Goal: Task Accomplishment & Management: Manage account settings

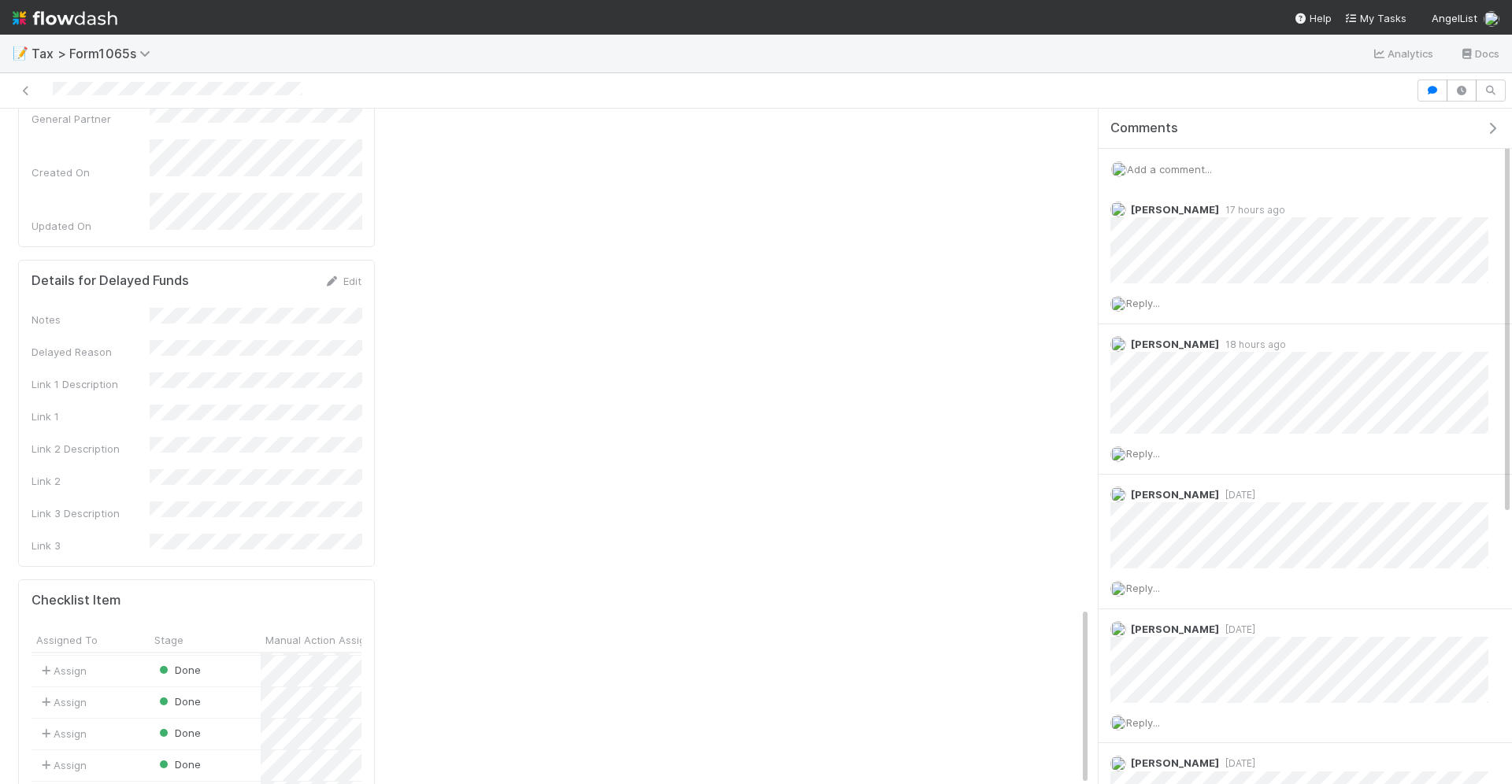
scroll to position [44, 0]
click at [241, 767] on div "Not Started" at bounding box center [204, 782] width 111 height 31
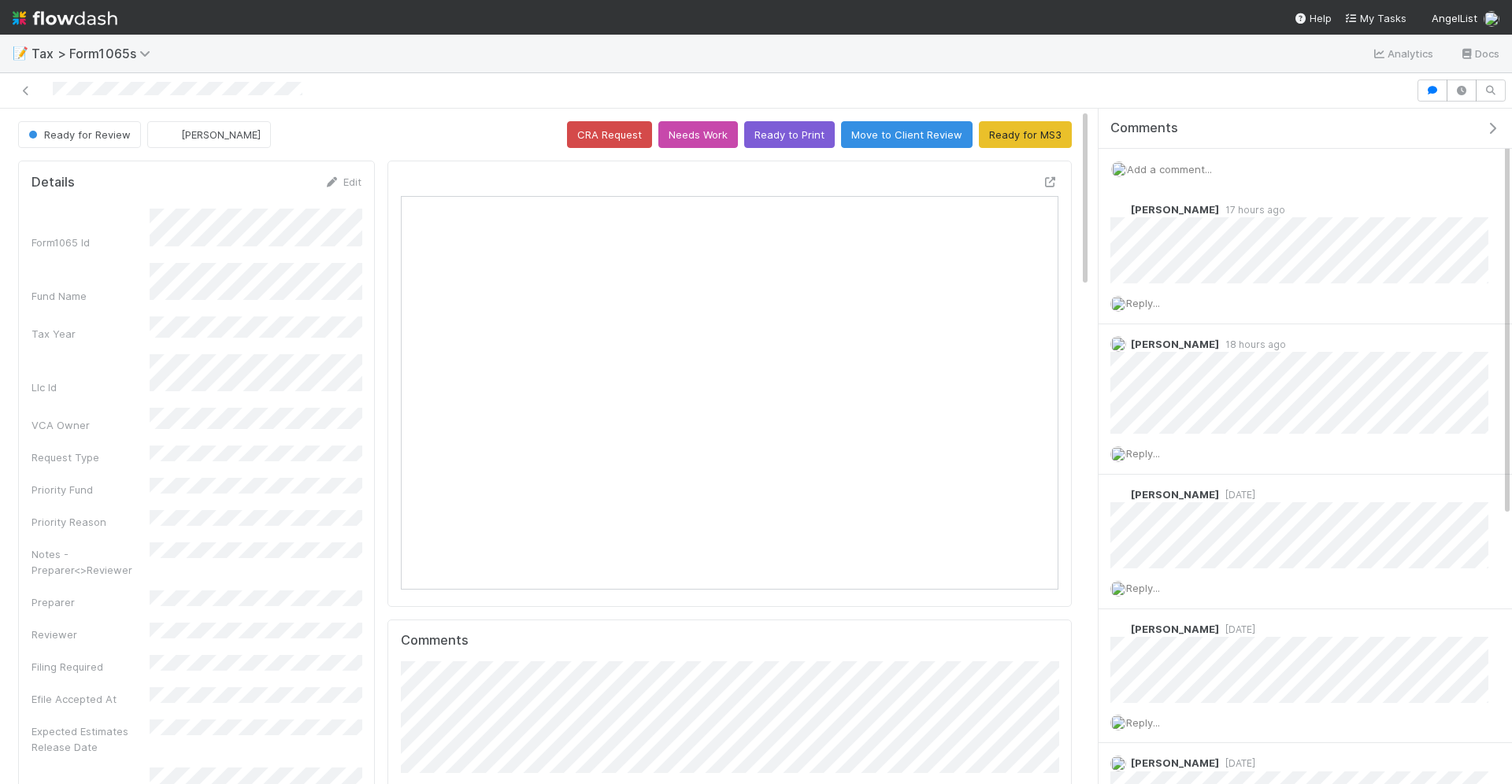
scroll to position [320, 331]
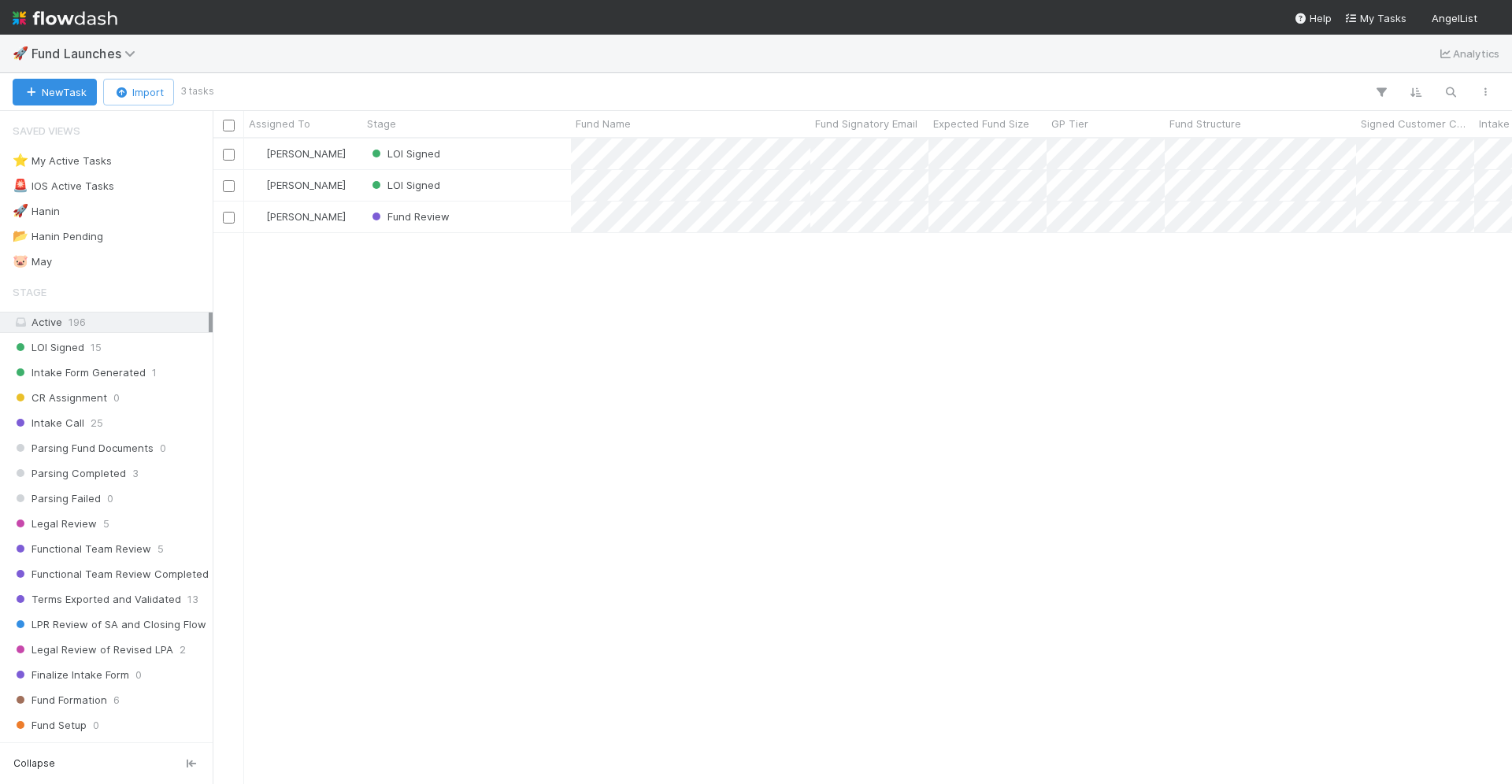
scroll to position [647, 1299]
click at [287, 117] on span "Assigned To" at bounding box center [280, 124] width 61 height 16
click at [100, 338] on div "Sort A → Z Sort Z → A" at bounding box center [756, 392] width 1512 height 784
click at [100, 337] on div "LOI Signed 15" at bounding box center [111, 346] width 196 height 20
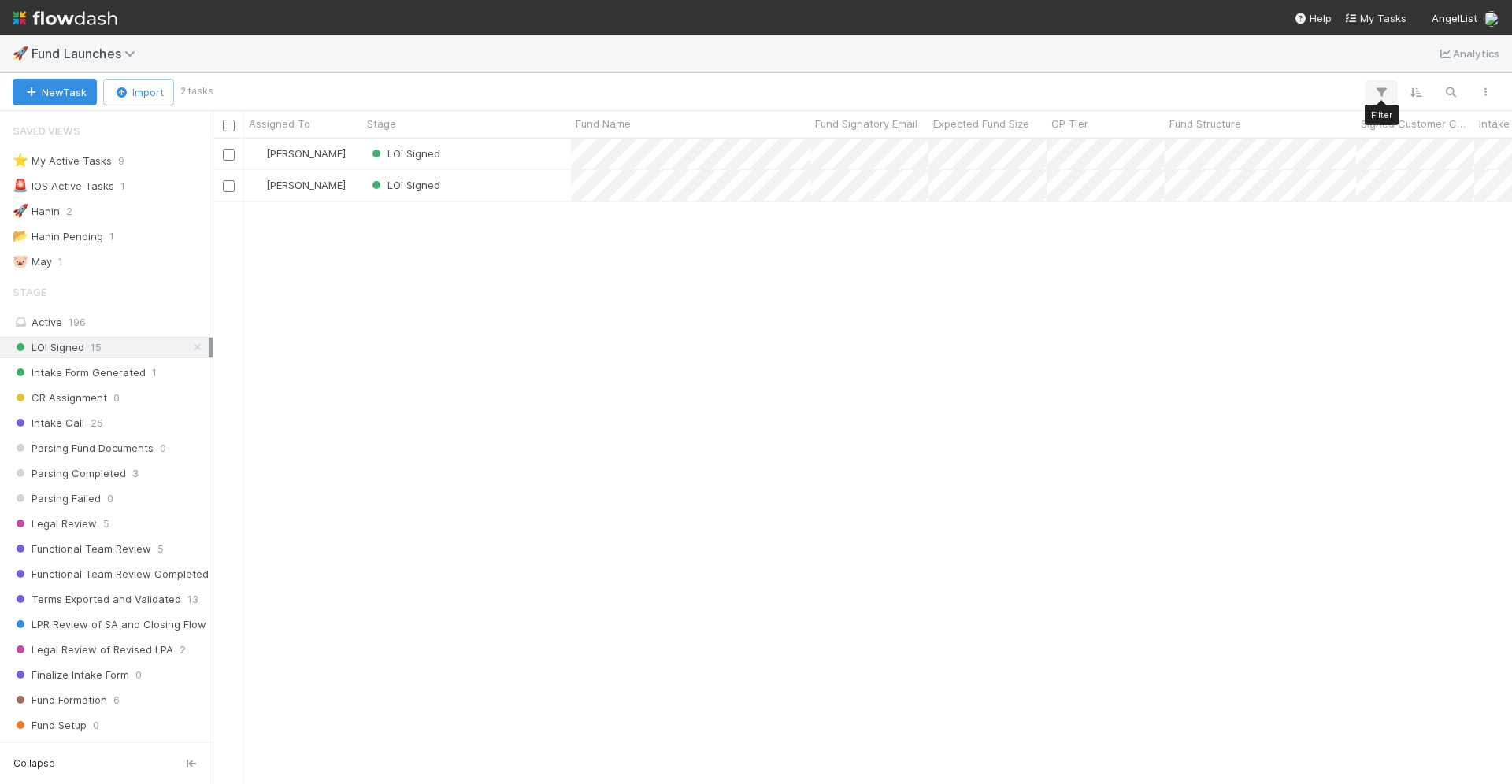
click at [1378, 82] on button "button" at bounding box center [1381, 92] width 29 height 20
click at [1302, 80] on div "Add Filter" at bounding box center [756, 392] width 1512 height 784
click at [200, 343] on icon at bounding box center [197, 347] width 16 height 10
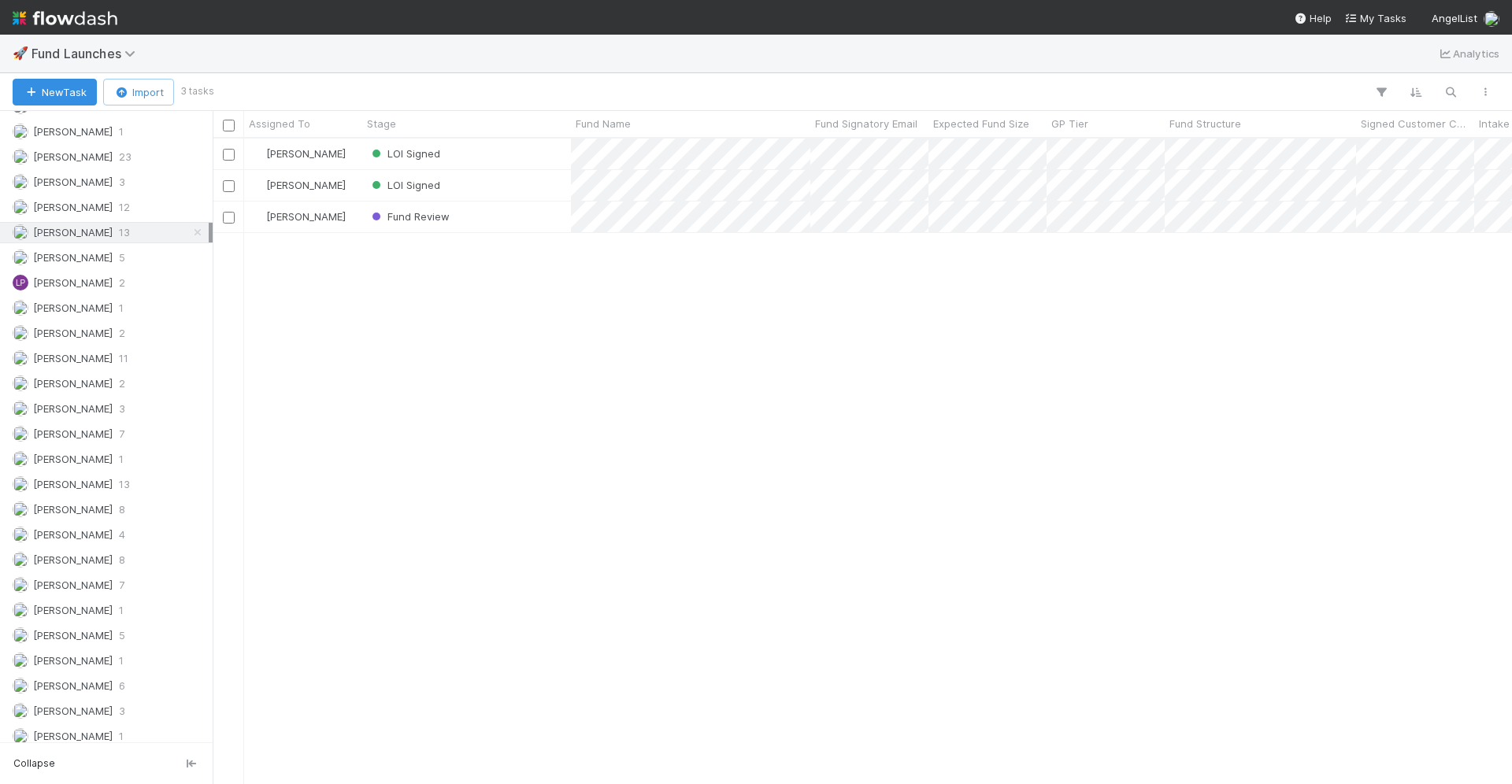
scroll to position [1414, 0]
click at [197, 299] on icon at bounding box center [197, 304] width 16 height 10
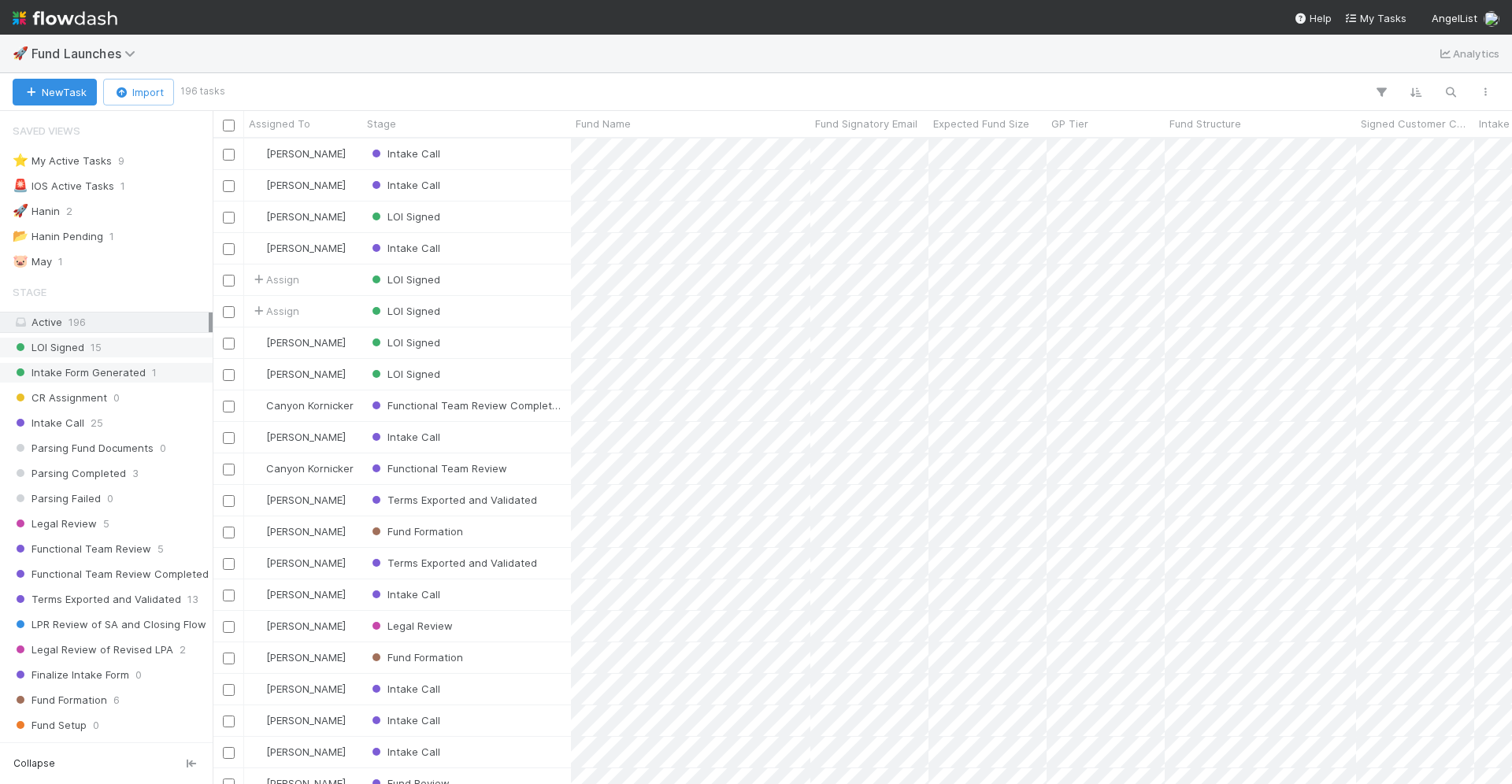
scroll to position [647, 1299]
click at [301, 122] on span "Assigned To" at bounding box center [280, 124] width 61 height 16
click at [317, 147] on div "Sort A → Z" at bounding box center [339, 153] width 179 height 23
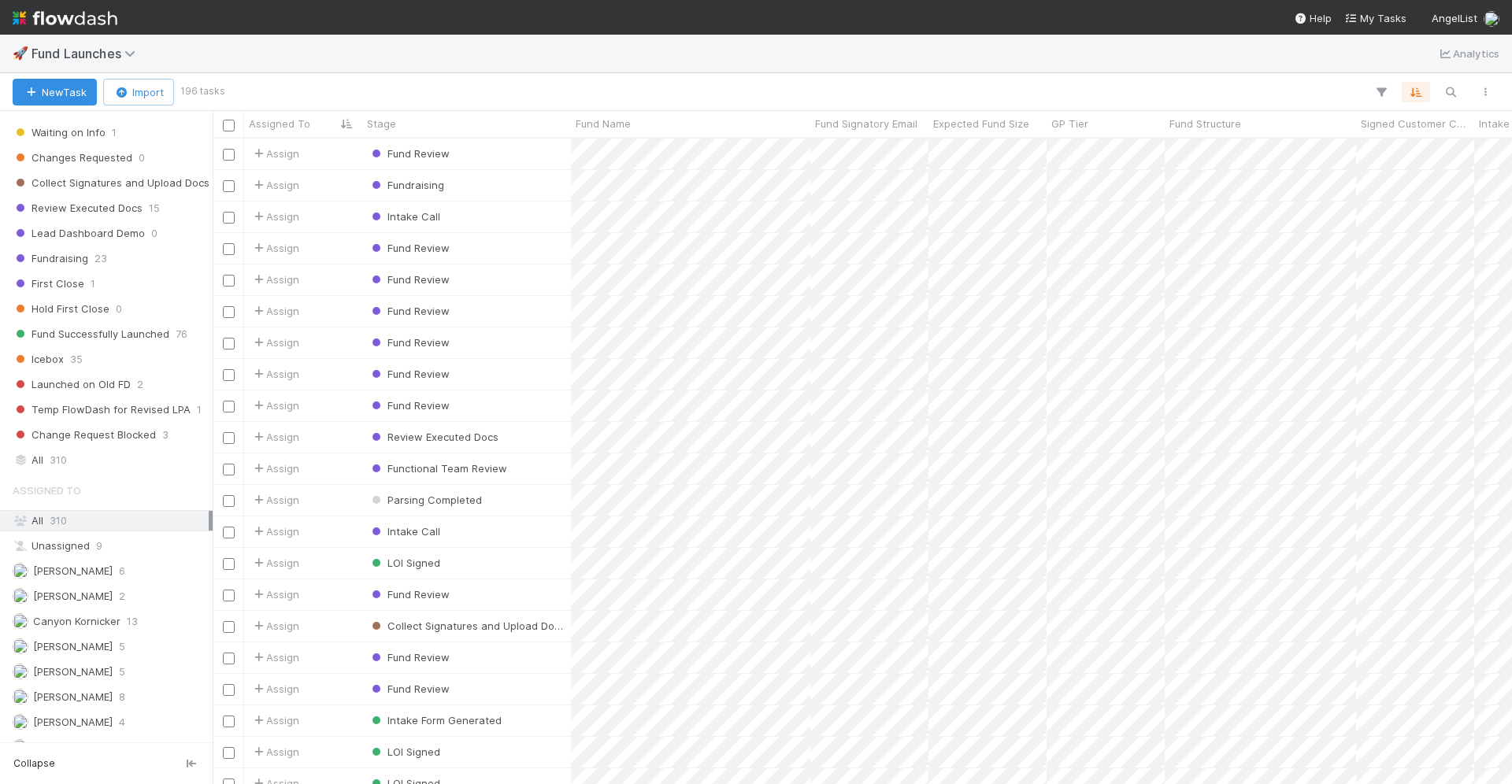
scroll to position [689, 0]
click at [111, 454] on div "All 310" at bounding box center [111, 464] width 196 height 20
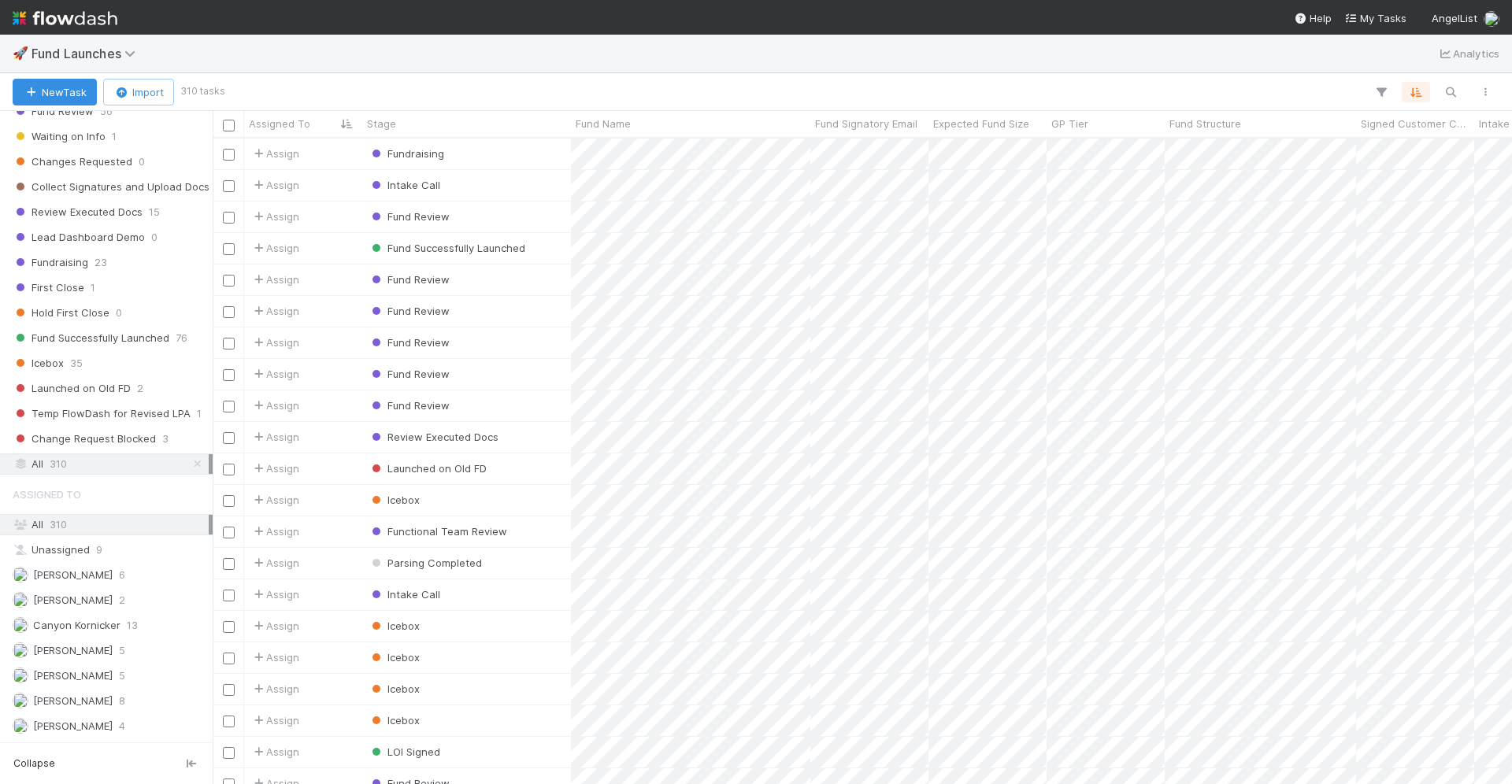
scroll to position [647, 1299]
click at [1374, 87] on icon "button" at bounding box center [1381, 92] width 16 height 14
click at [1226, 144] on button "Add Filter" at bounding box center [1140, 139] width 472 height 23
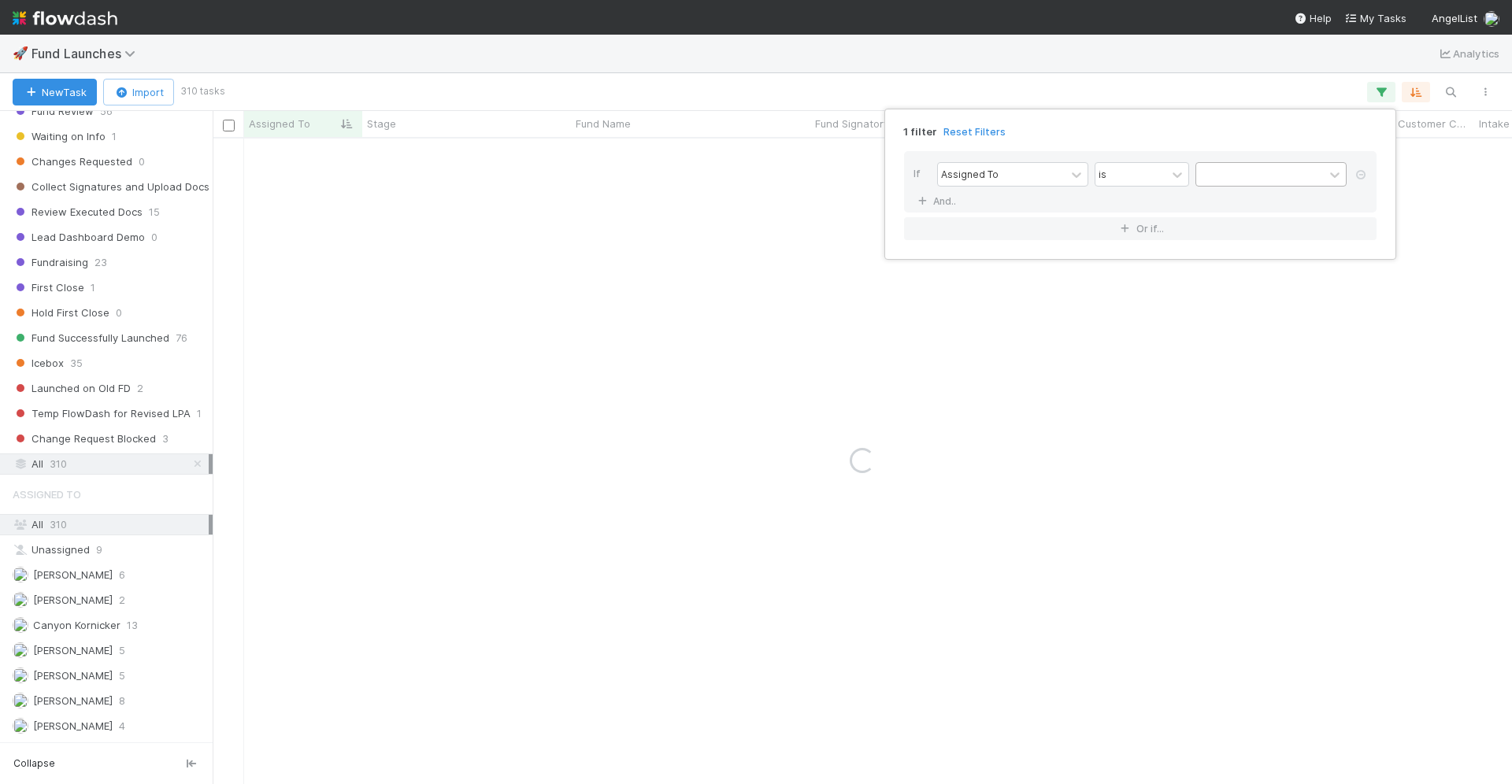
click at [1207, 174] on div at bounding box center [1259, 174] width 127 height 23
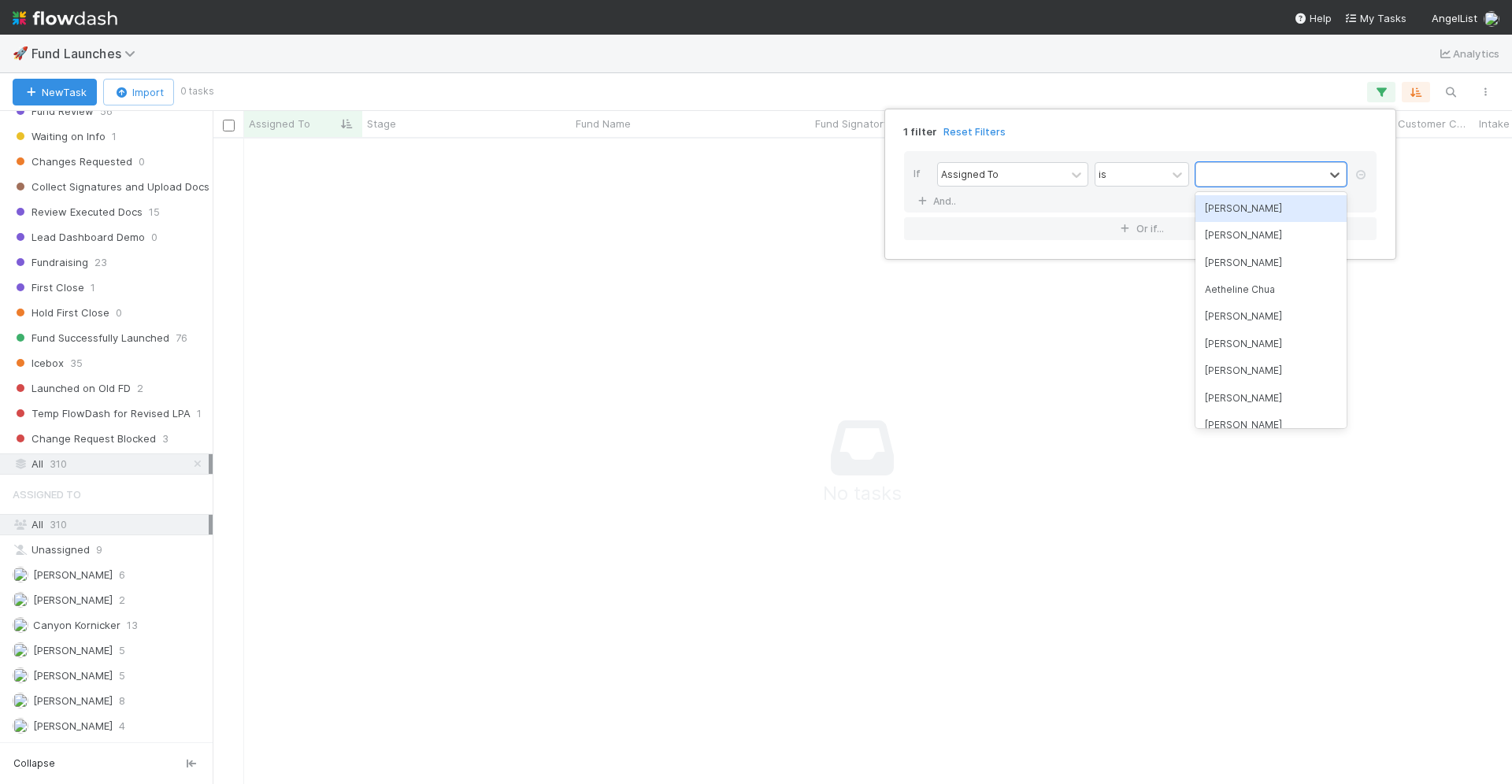
click at [1237, 207] on div "[PERSON_NAME]" at bounding box center [1270, 208] width 151 height 27
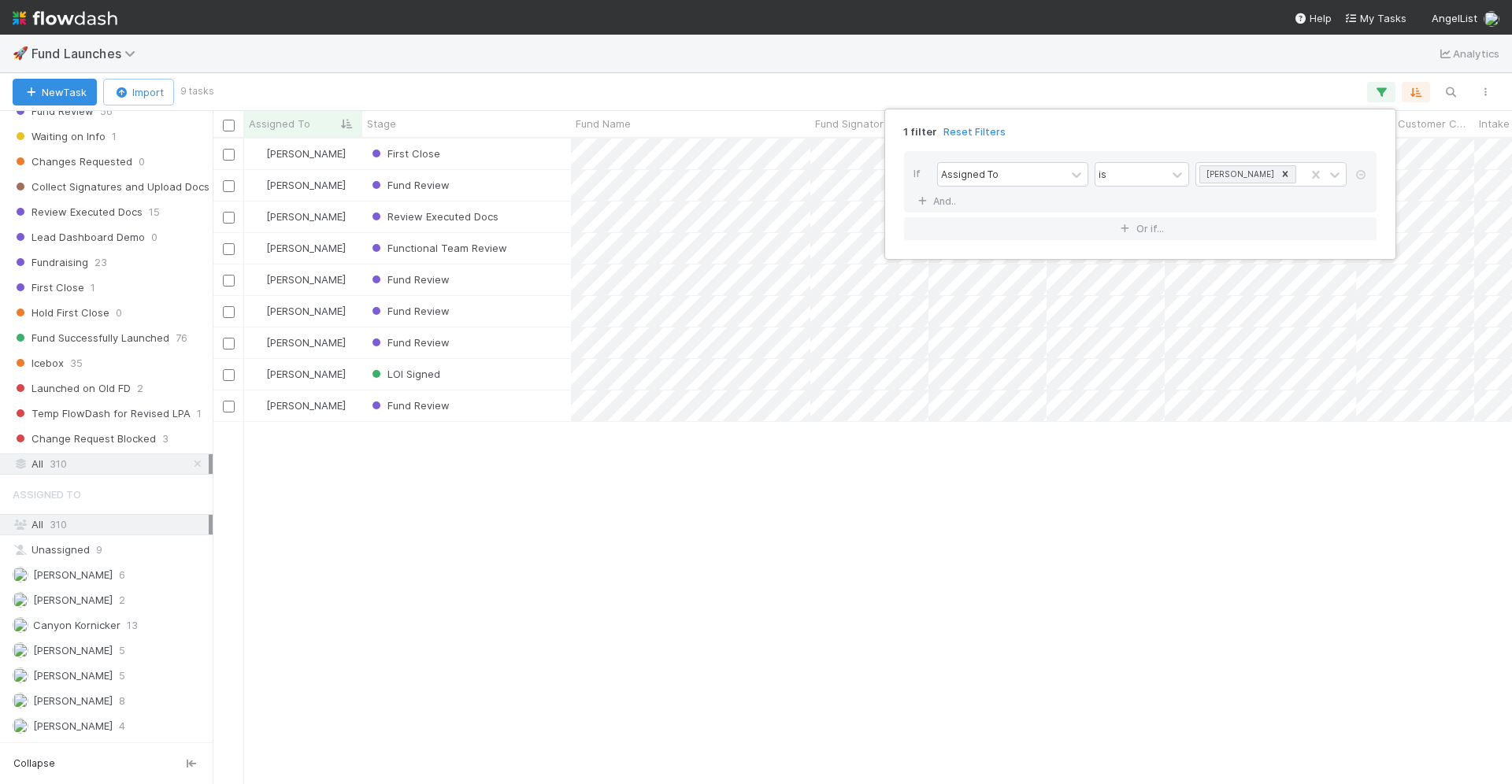
click at [891, 64] on div "1 filter Reset Filters If Assigned To is Durga Arjun And.. Or if..." at bounding box center [756, 392] width 1512 height 784
click at [518, 408] on div "Fund Review" at bounding box center [467, 405] width 209 height 31
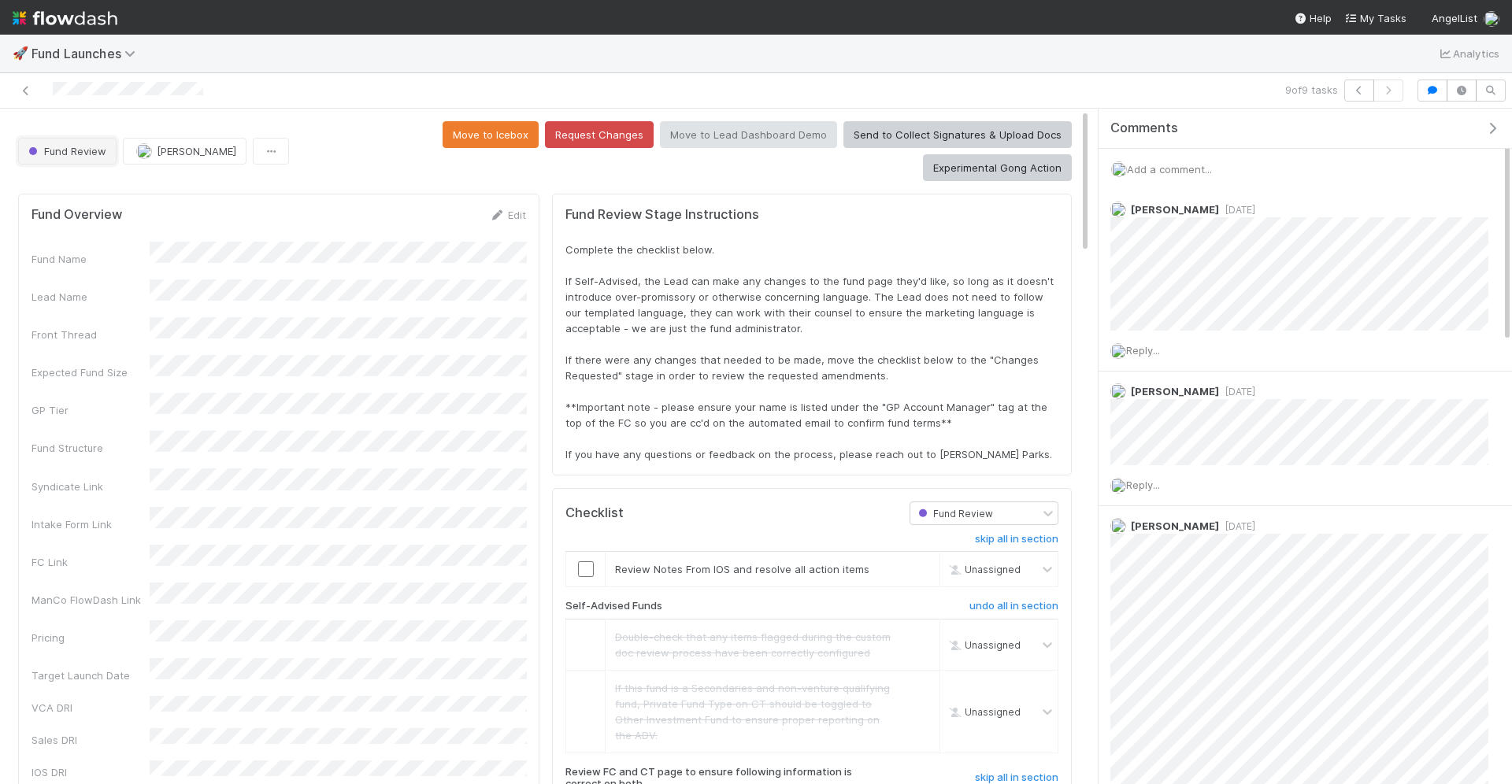
click at [91, 145] on span "Fund Review" at bounding box center [65, 151] width 81 height 13
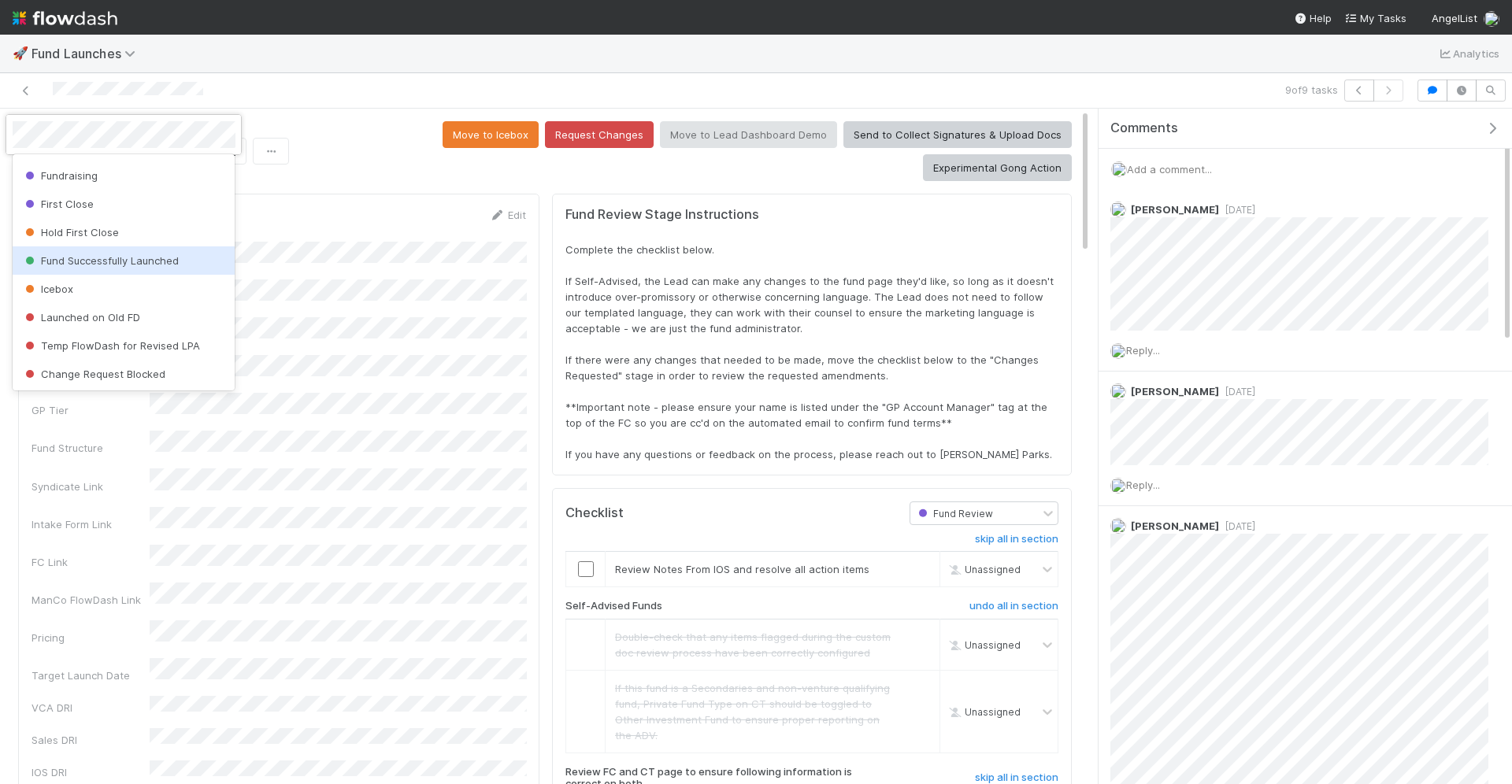
click at [144, 256] on span "Fund Successfully Launched" at bounding box center [100, 261] width 157 height 13
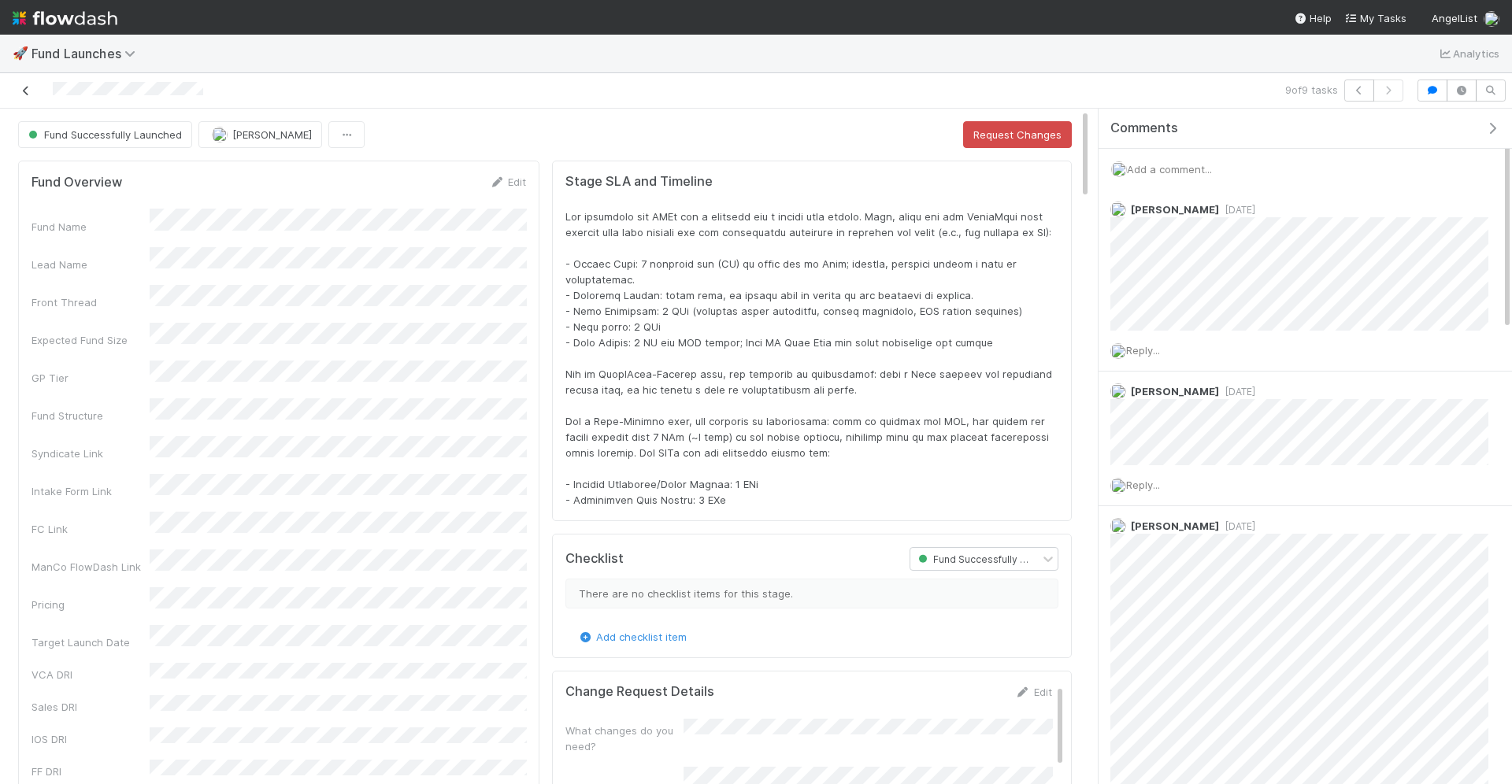
click at [23, 88] on icon at bounding box center [25, 90] width 16 height 10
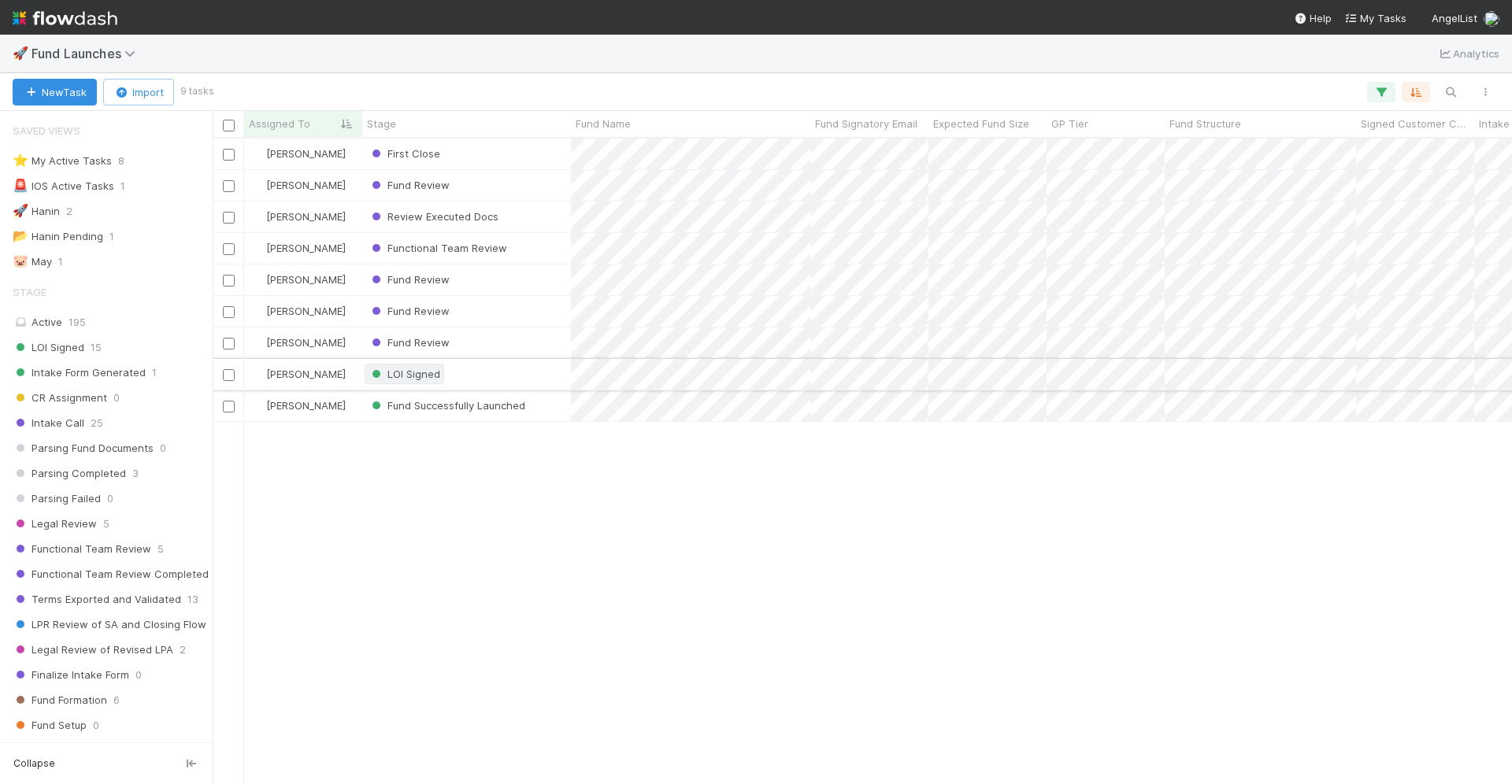
scroll to position [647, 1299]
click at [505, 337] on div "Fund Review" at bounding box center [467, 342] width 209 height 31
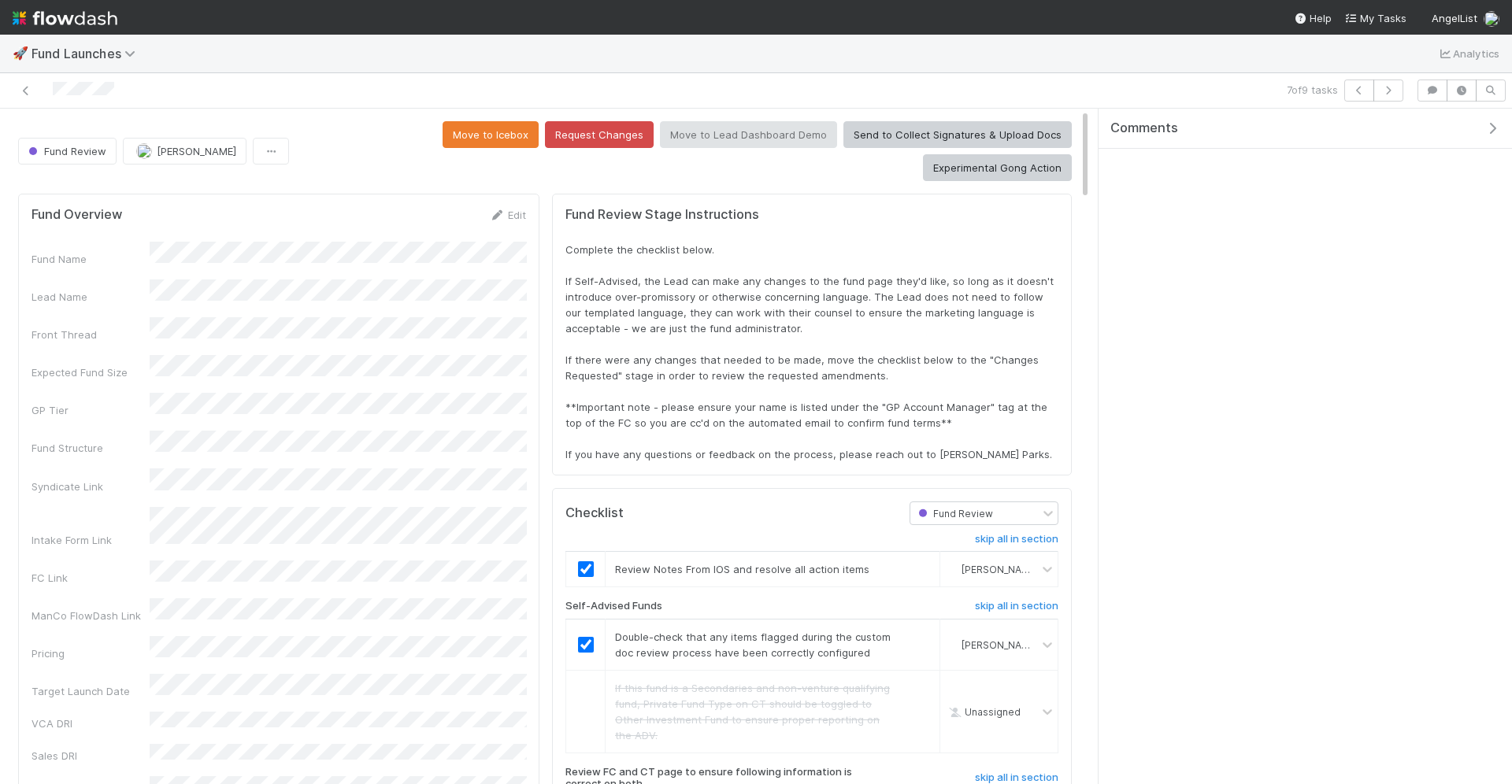
scroll to position [320, 1028]
click at [84, 145] on span "Fund Review" at bounding box center [65, 151] width 81 height 13
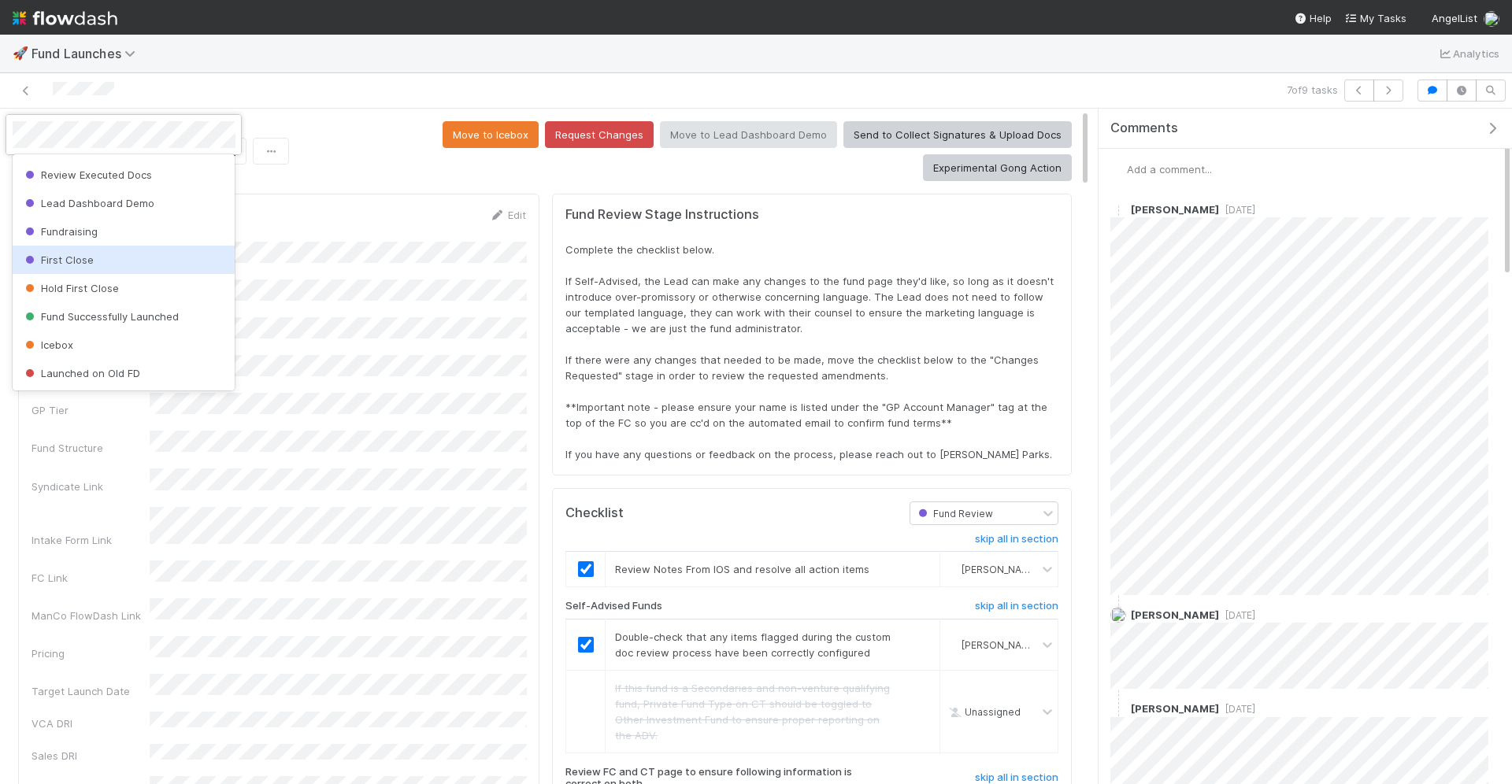
scroll to position [625, 0]
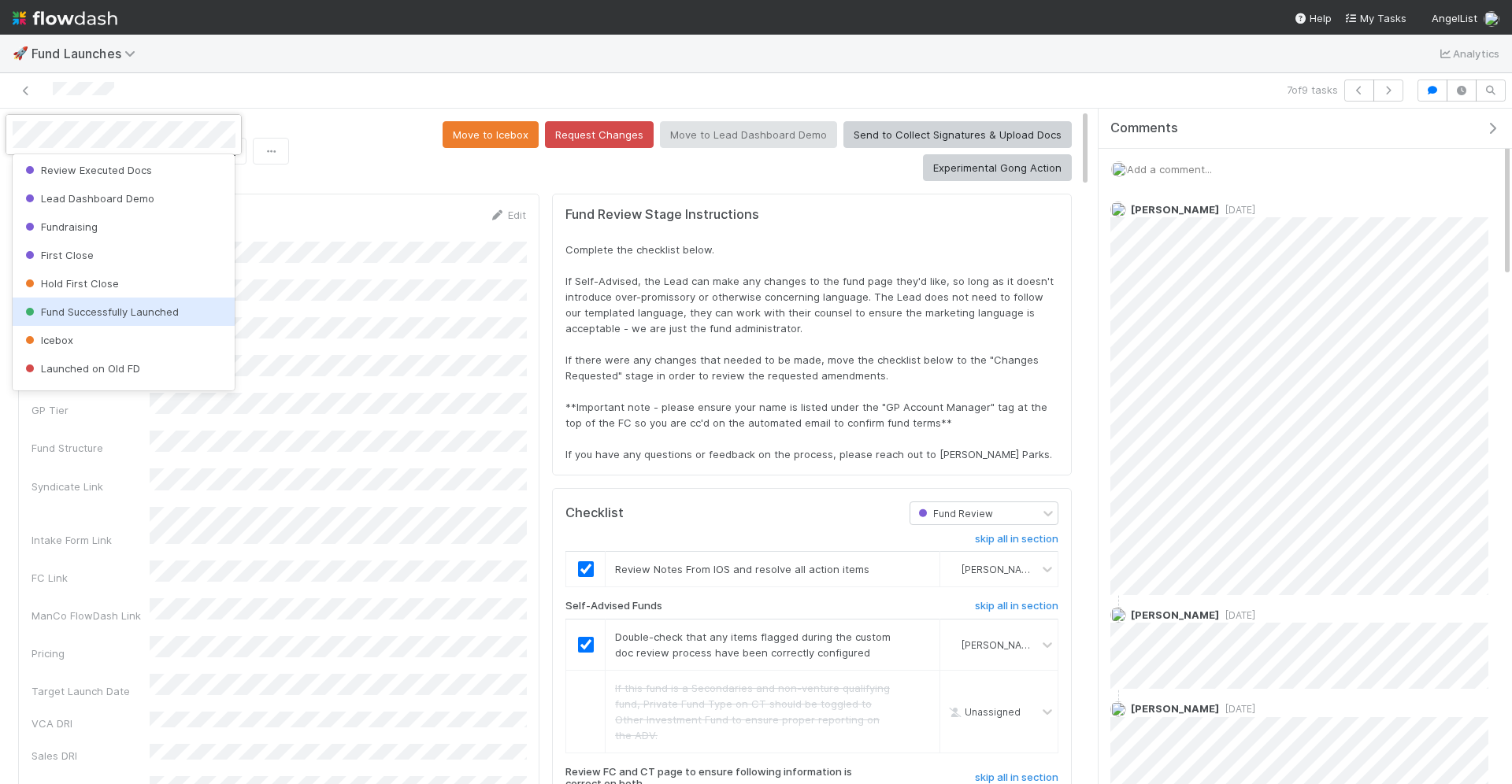
click at [113, 313] on span "Fund Successfully Launched" at bounding box center [100, 312] width 157 height 13
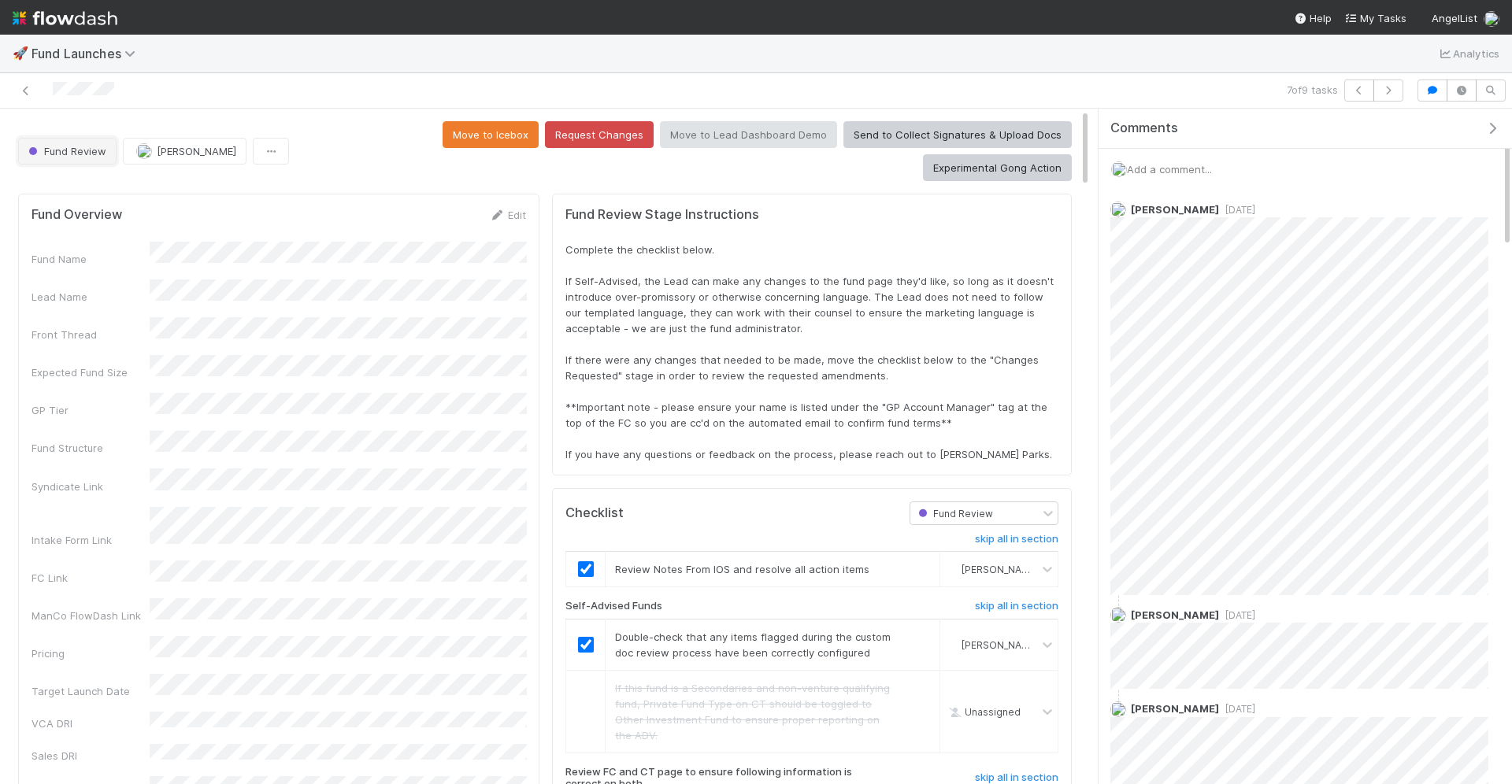
click at [50, 145] on span "Fund Review" at bounding box center [65, 151] width 81 height 13
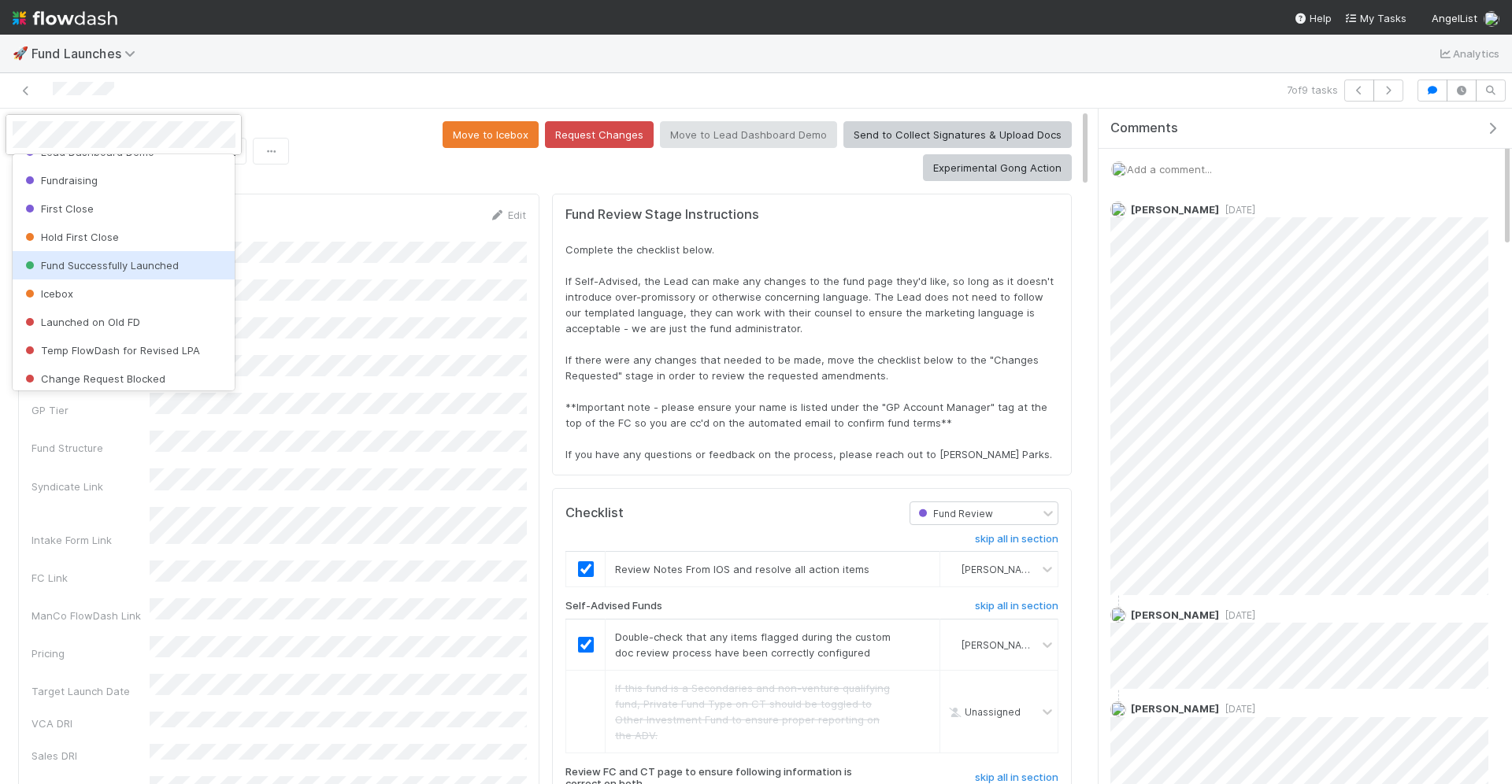
click at [76, 265] on span "Fund Successfully Launched" at bounding box center [100, 266] width 157 height 13
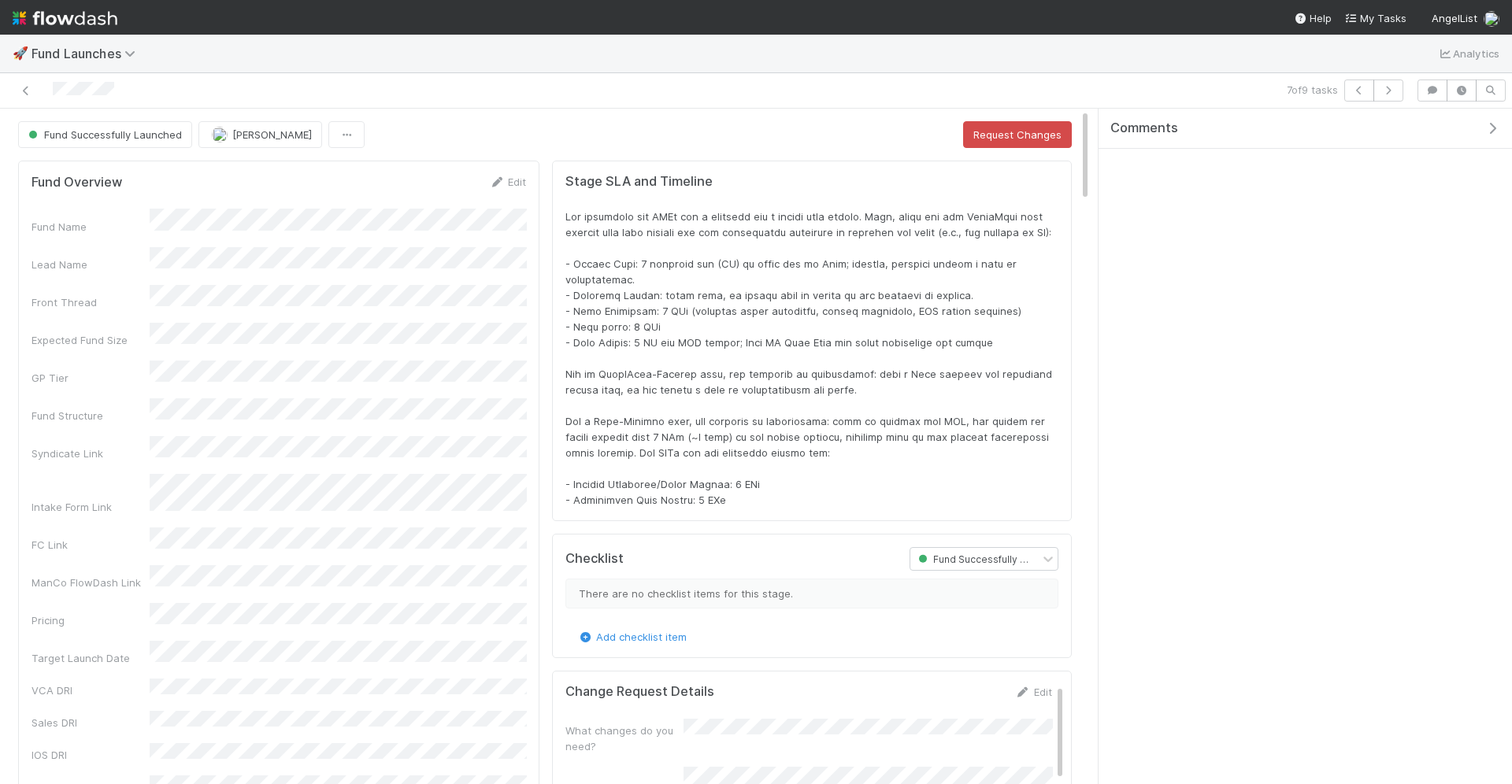
scroll to position [320, 1028]
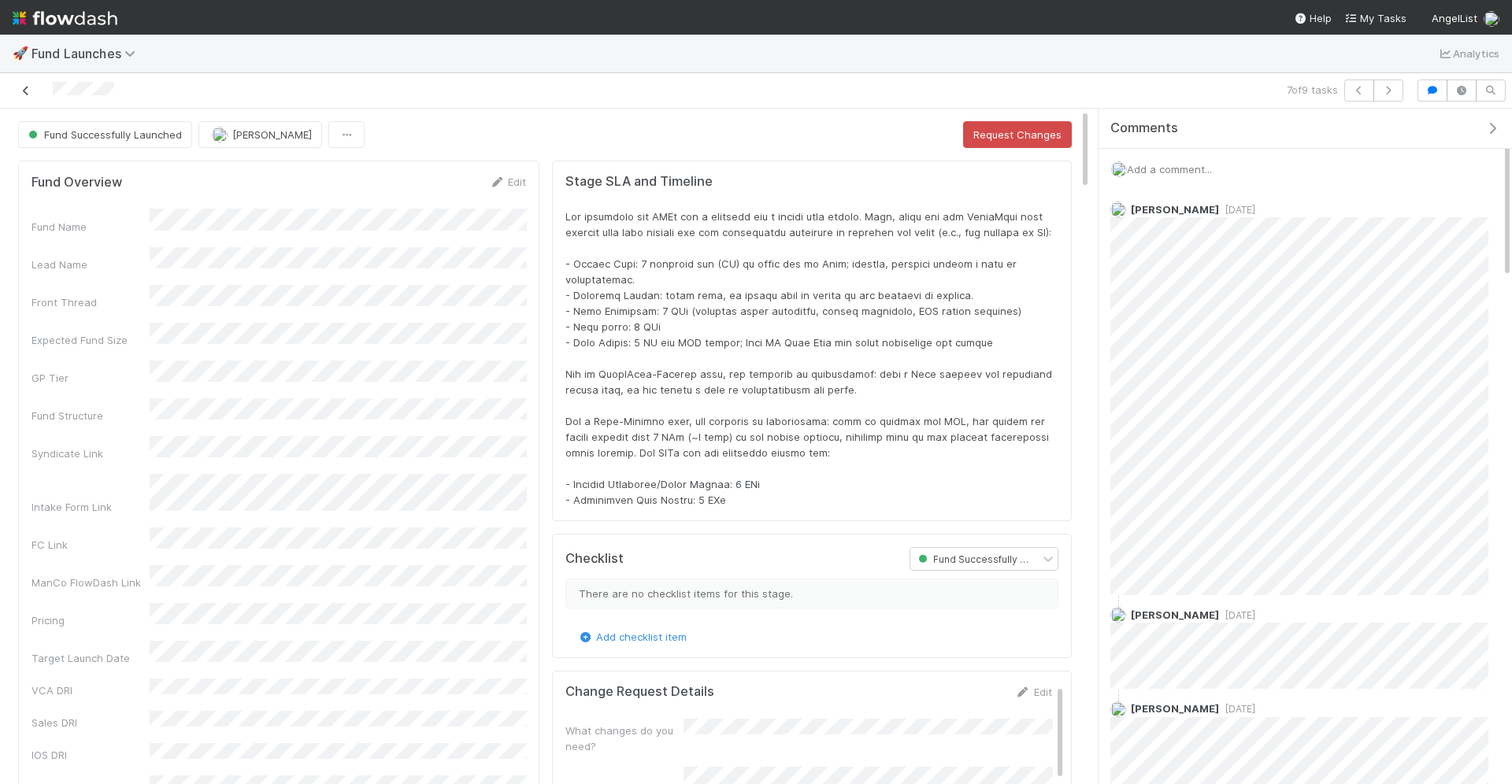
click at [29, 85] on icon at bounding box center [25, 90] width 16 height 10
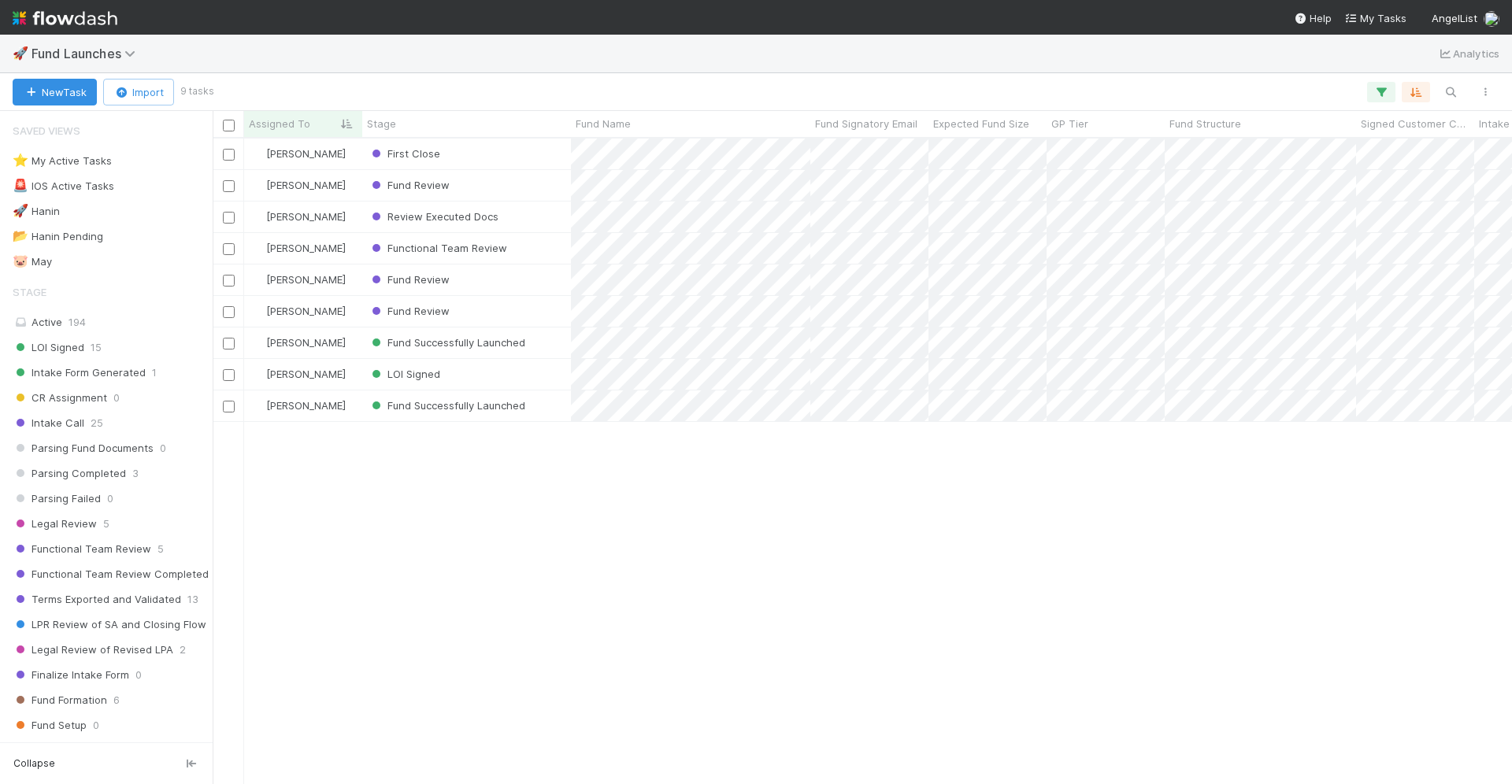
scroll to position [647, 1299]
click at [525, 188] on div "Fund Review" at bounding box center [467, 185] width 209 height 31
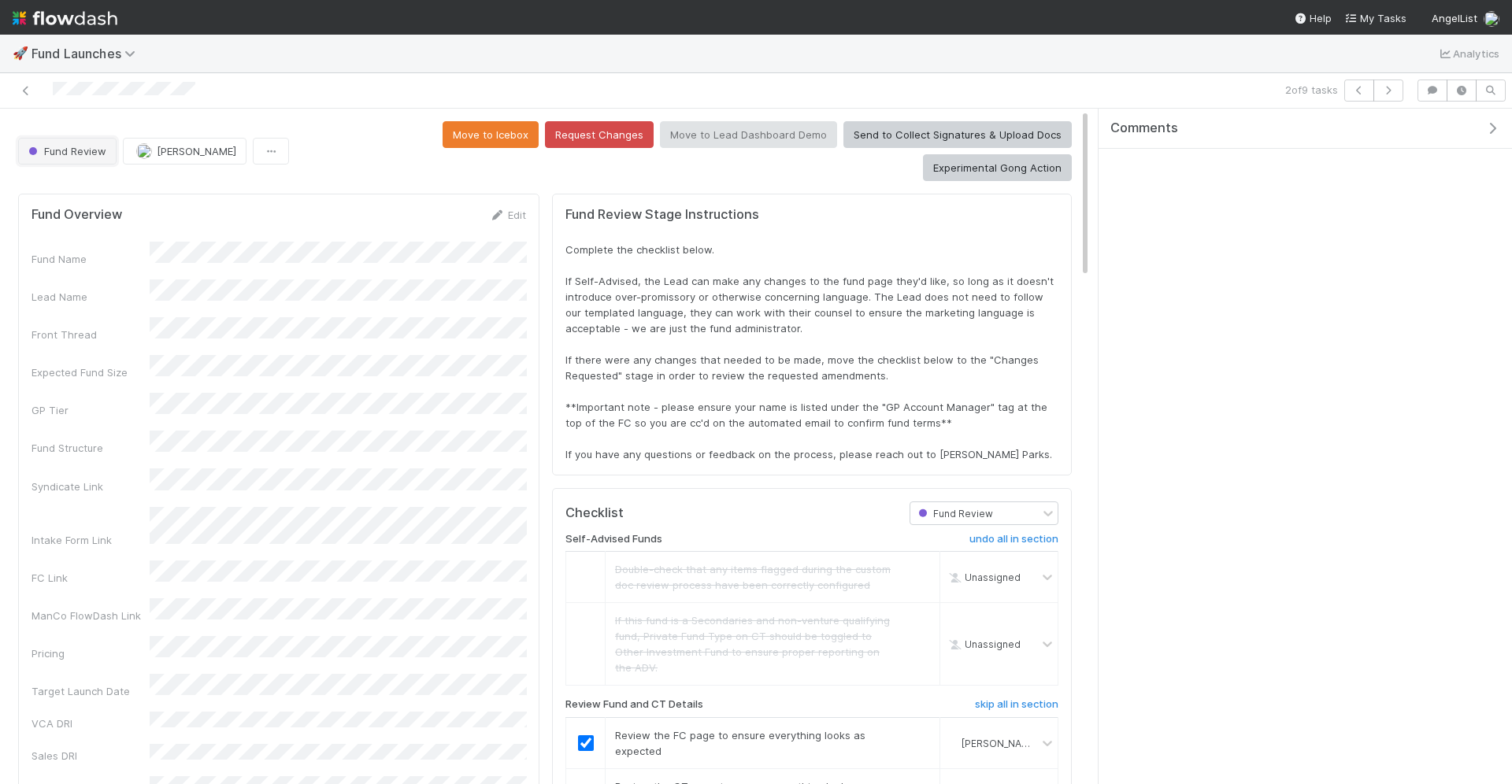
click at [98, 145] on span "Fund Review" at bounding box center [65, 151] width 81 height 13
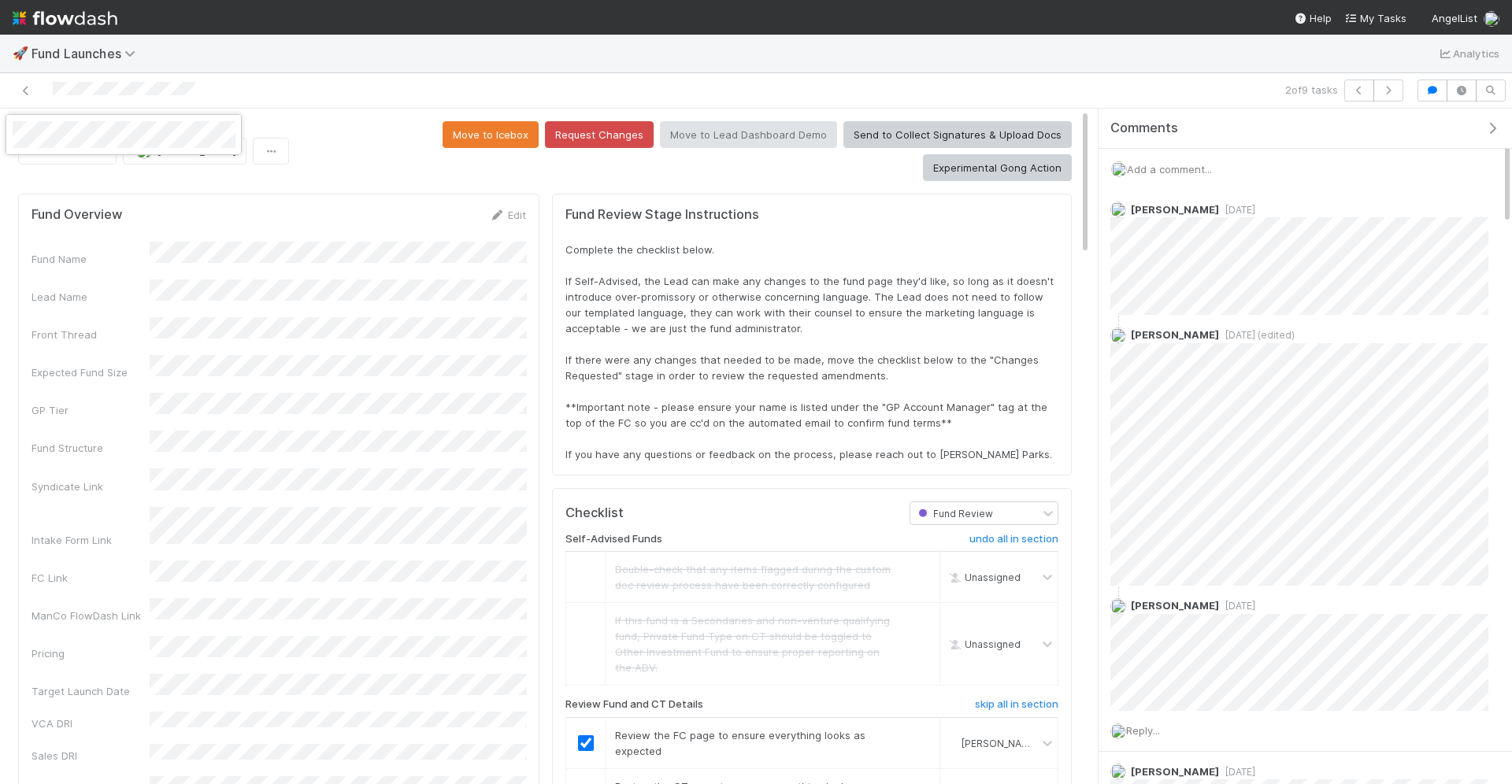
click at [288, 75] on div at bounding box center [756, 392] width 1512 height 784
click at [25, 88] on icon at bounding box center [25, 90] width 16 height 10
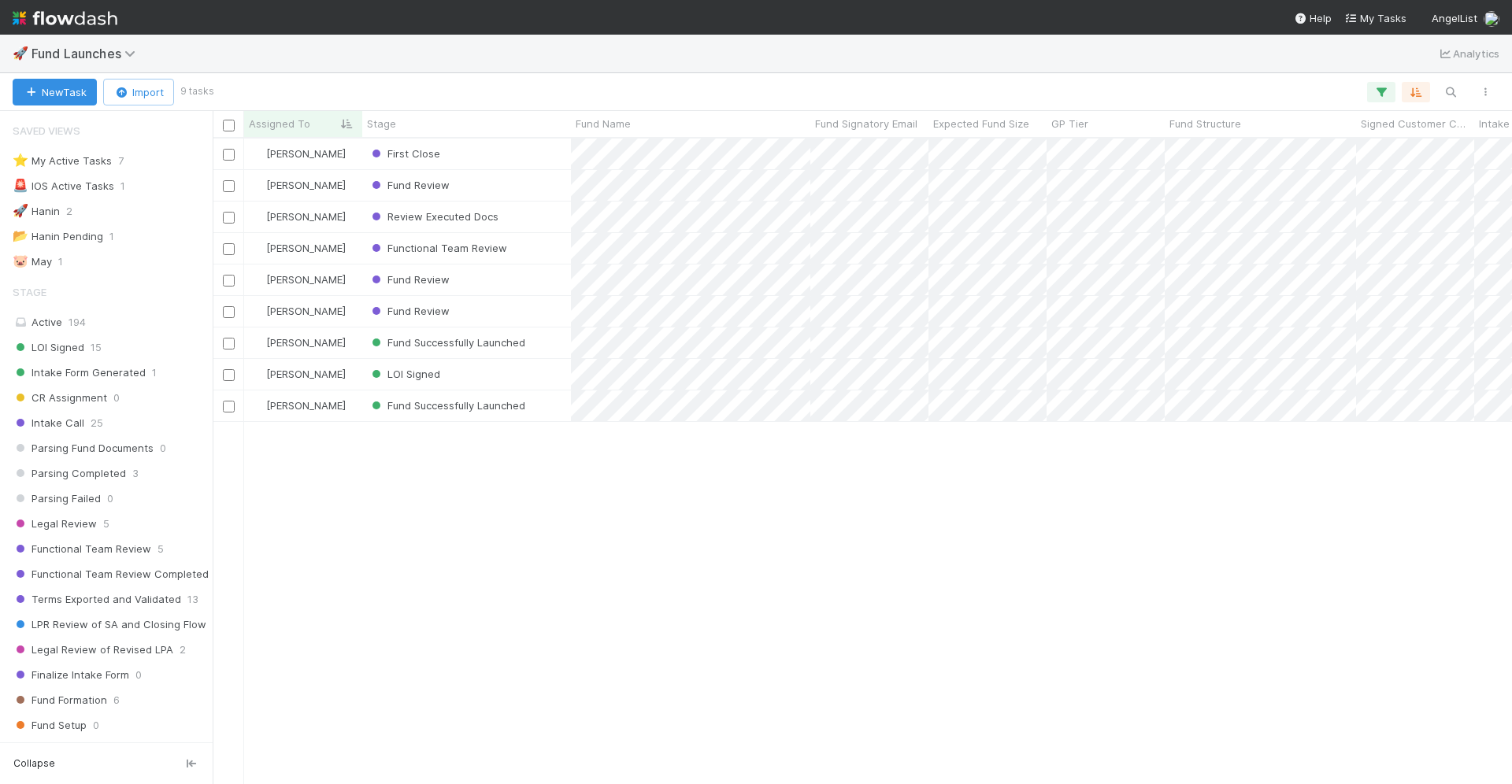
scroll to position [647, 1299]
click at [422, 152] on span "First Close" at bounding box center [404, 153] width 72 height 13
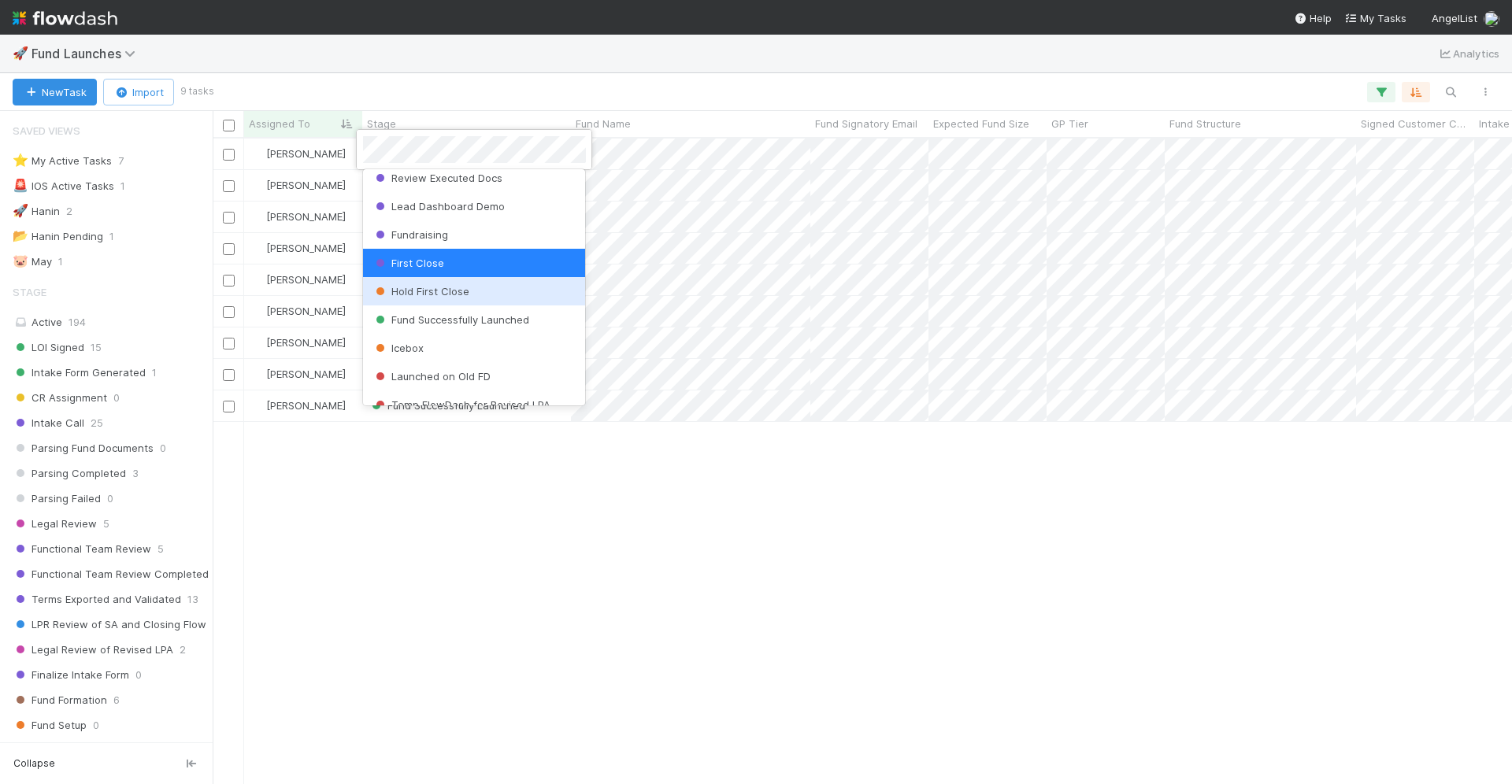
scroll to position [676, 0]
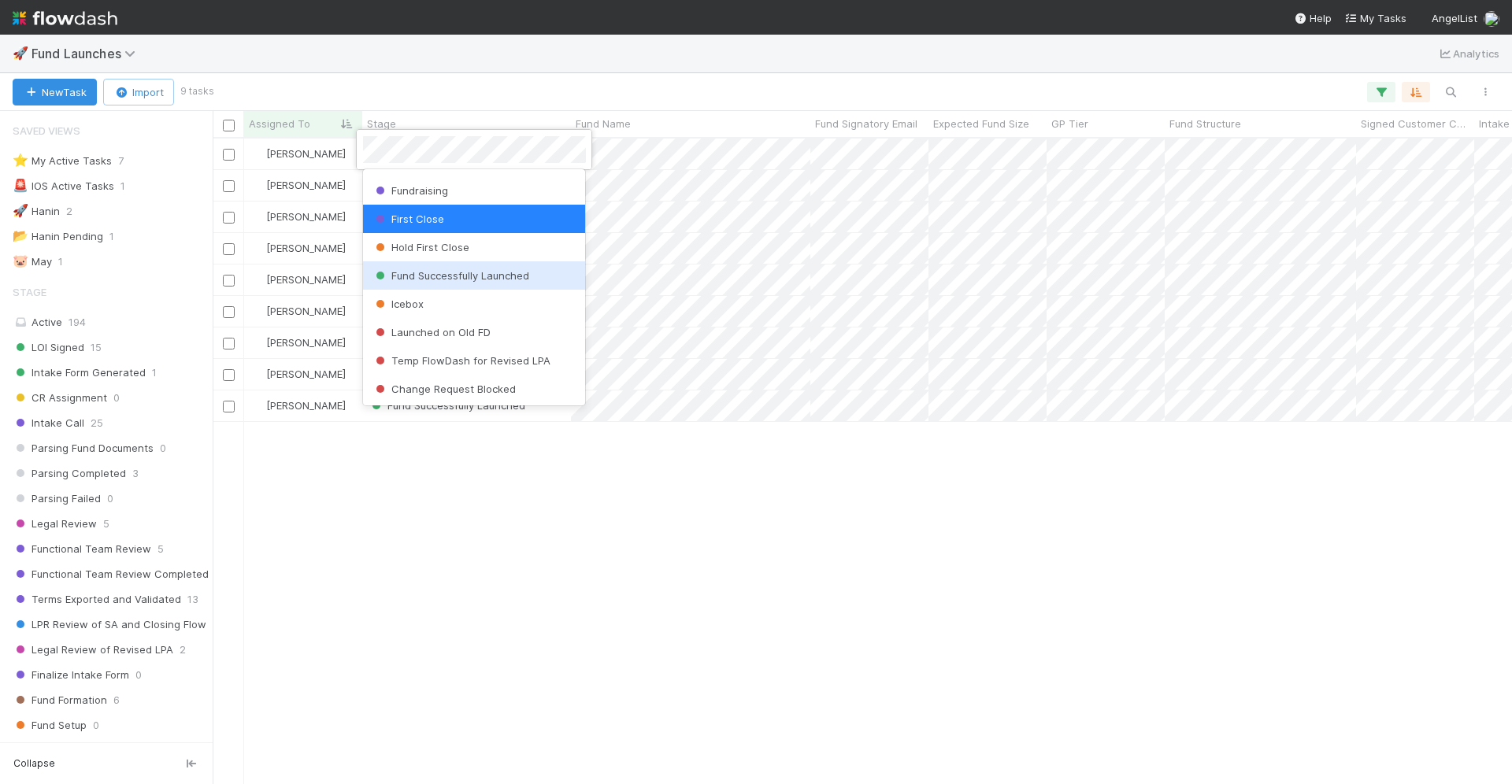
click at [464, 269] on span "Fund Successfully Launched" at bounding box center [451, 276] width 157 height 13
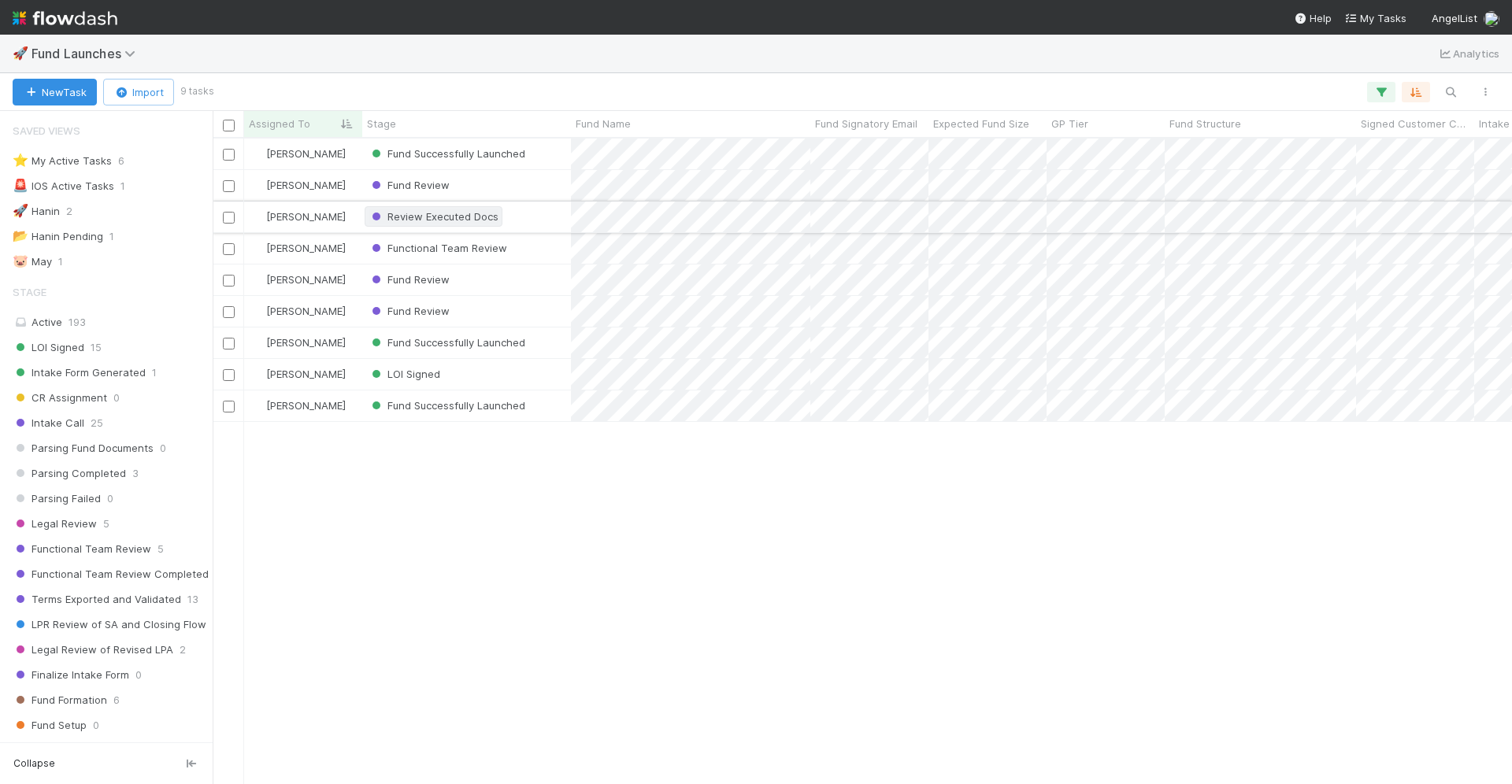
drag, startPoint x: 419, startPoint y: 204, endPoint x: 416, endPoint y: 220, distance: 16.3
click at [416, 220] on span "Review Executed Docs" at bounding box center [434, 216] width 130 height 13
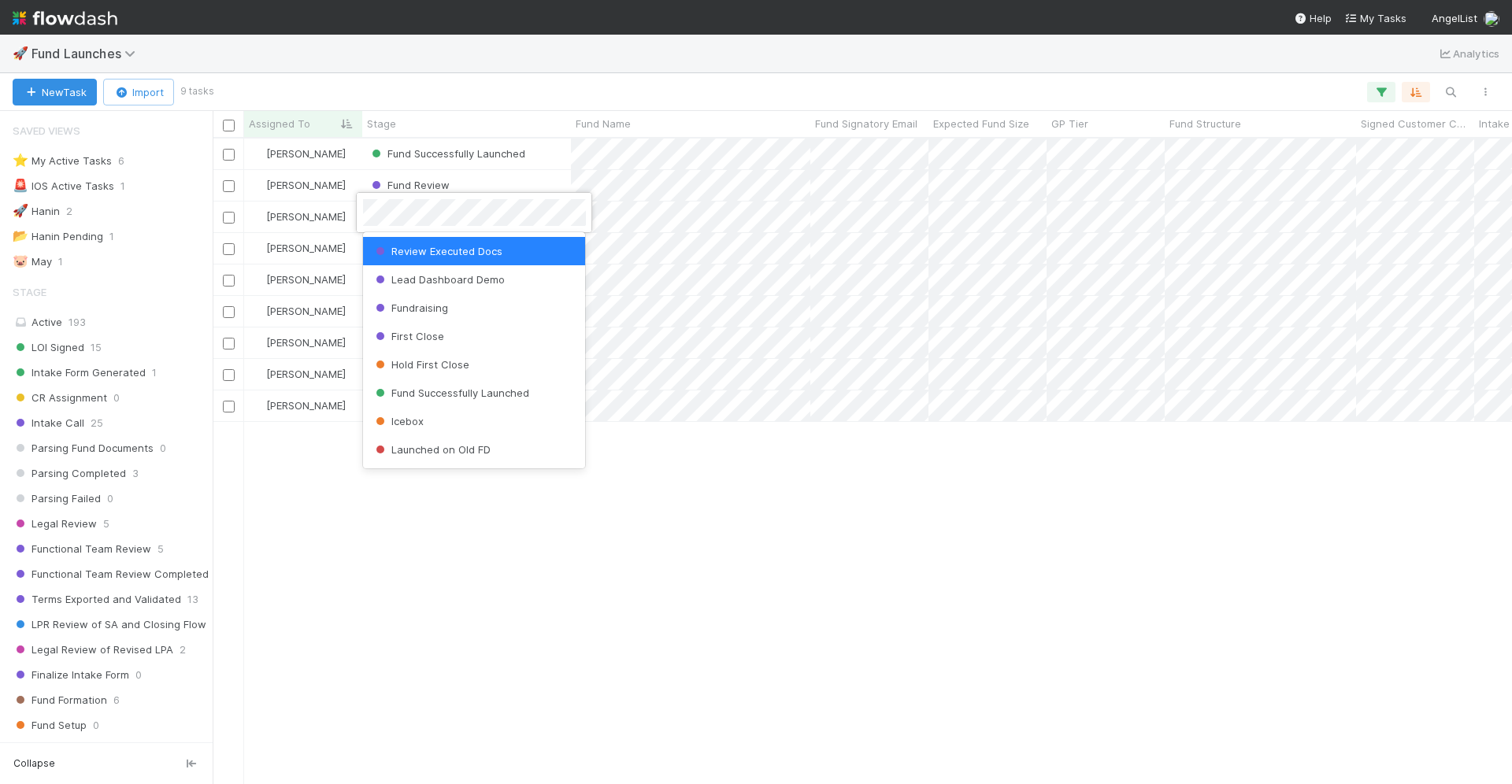
scroll to position [621, 0]
click at [631, 61] on div at bounding box center [756, 392] width 1512 height 784
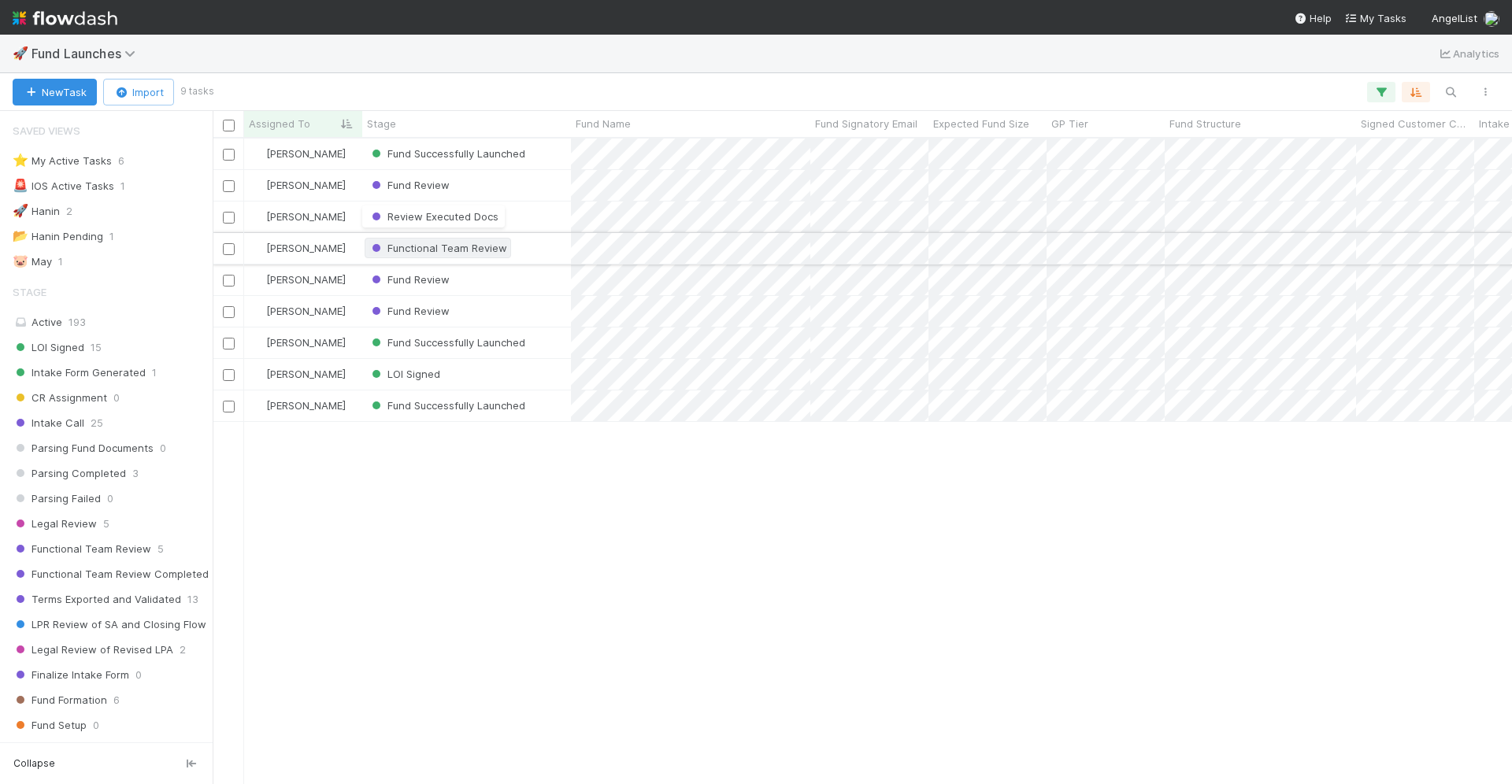
click at [497, 249] on span "Functional Team Review" at bounding box center [438, 248] width 138 height 13
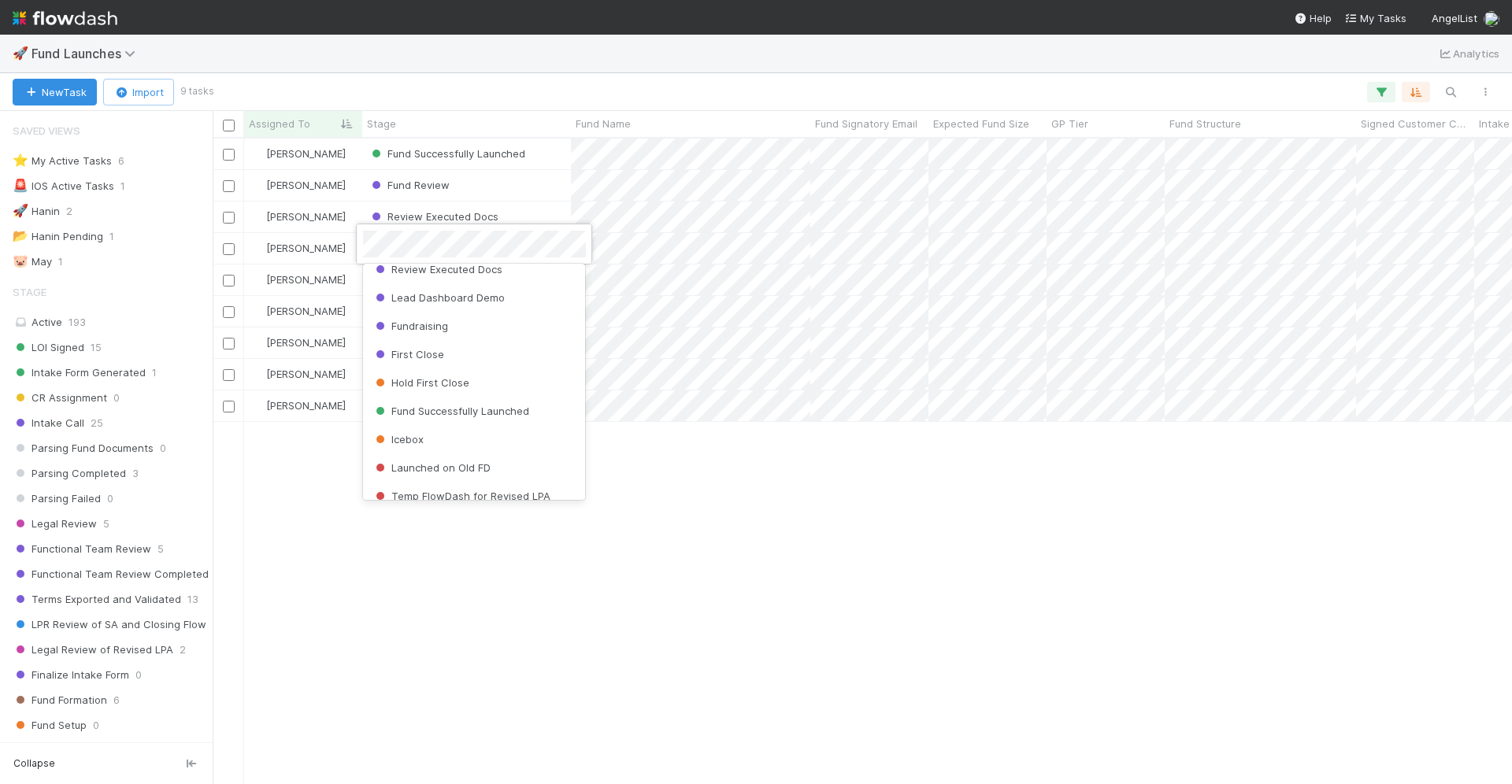
scroll to position [636, 0]
click at [458, 404] on span "Fund Successfully Launched" at bounding box center [451, 411] width 157 height 13
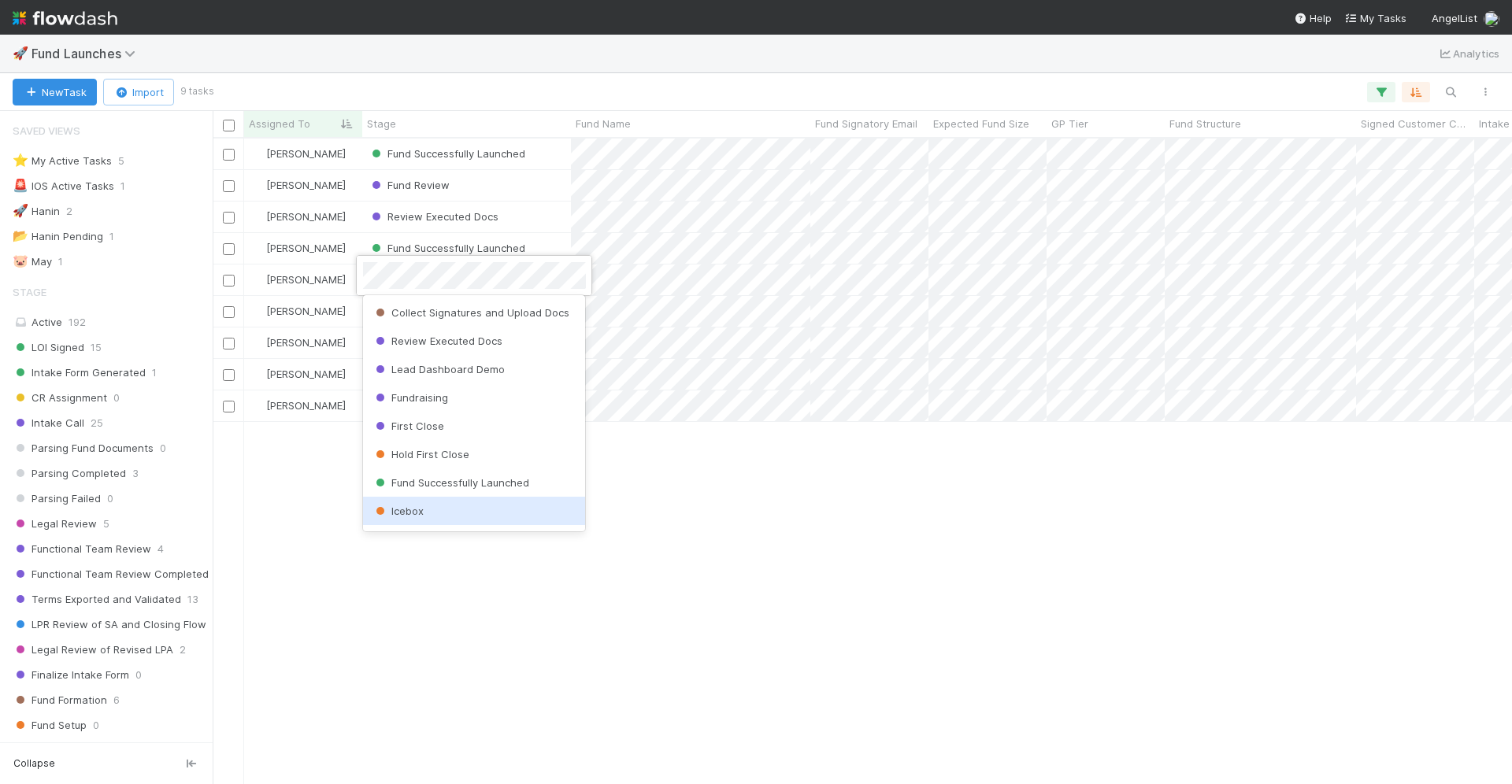
click at [643, 536] on div at bounding box center [756, 392] width 1512 height 784
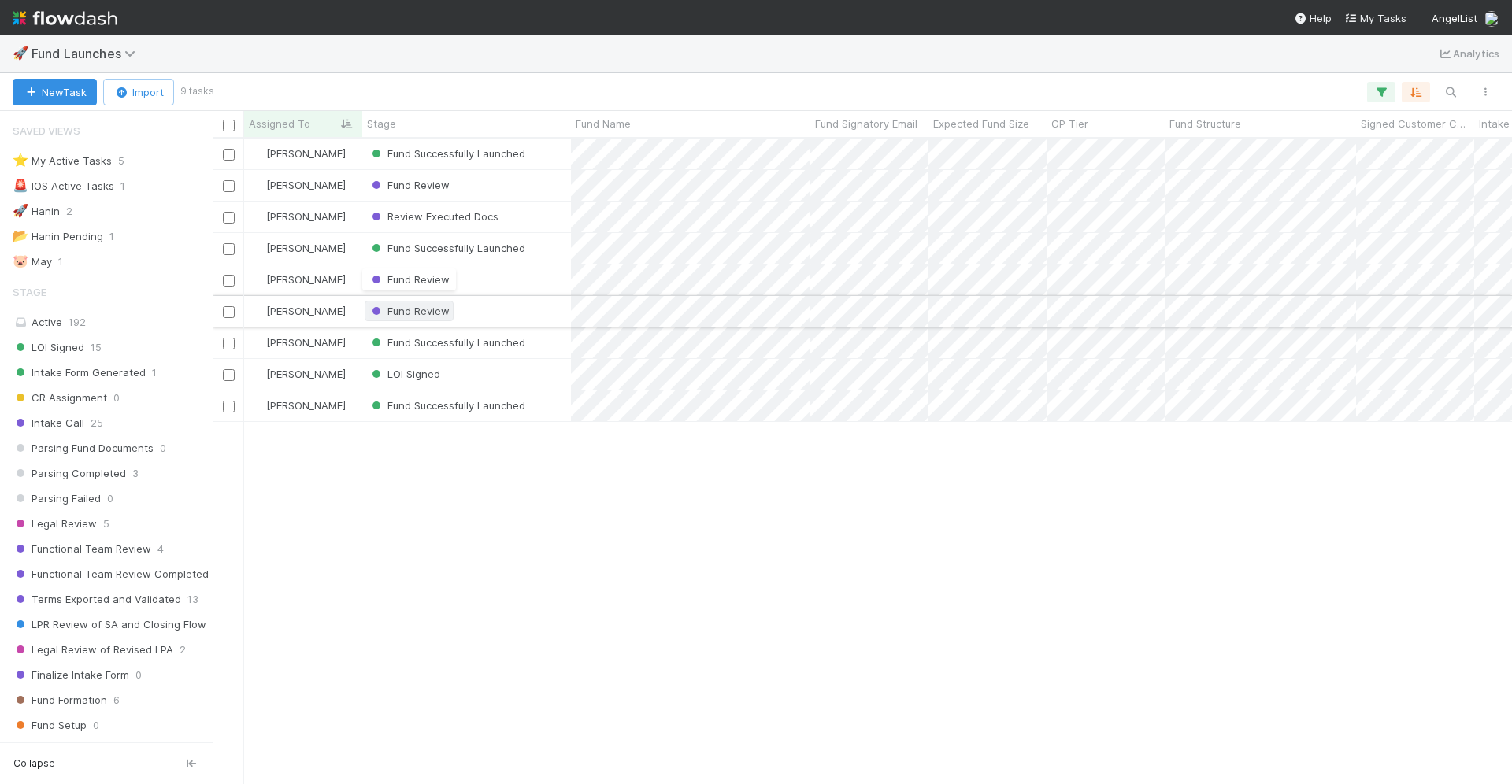
click at [428, 312] on span "Fund Review" at bounding box center [409, 311] width 81 height 13
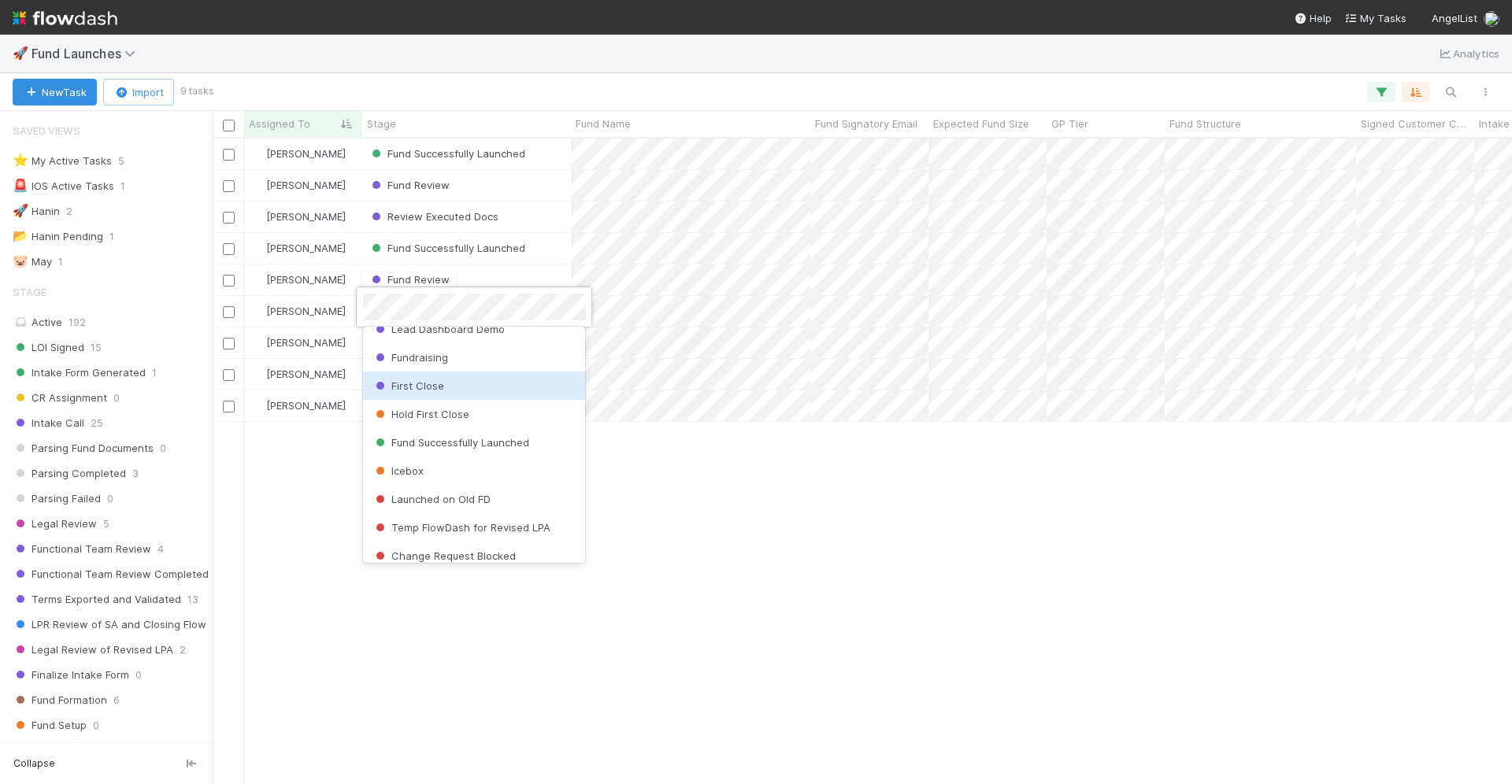
scroll to position [676, 0]
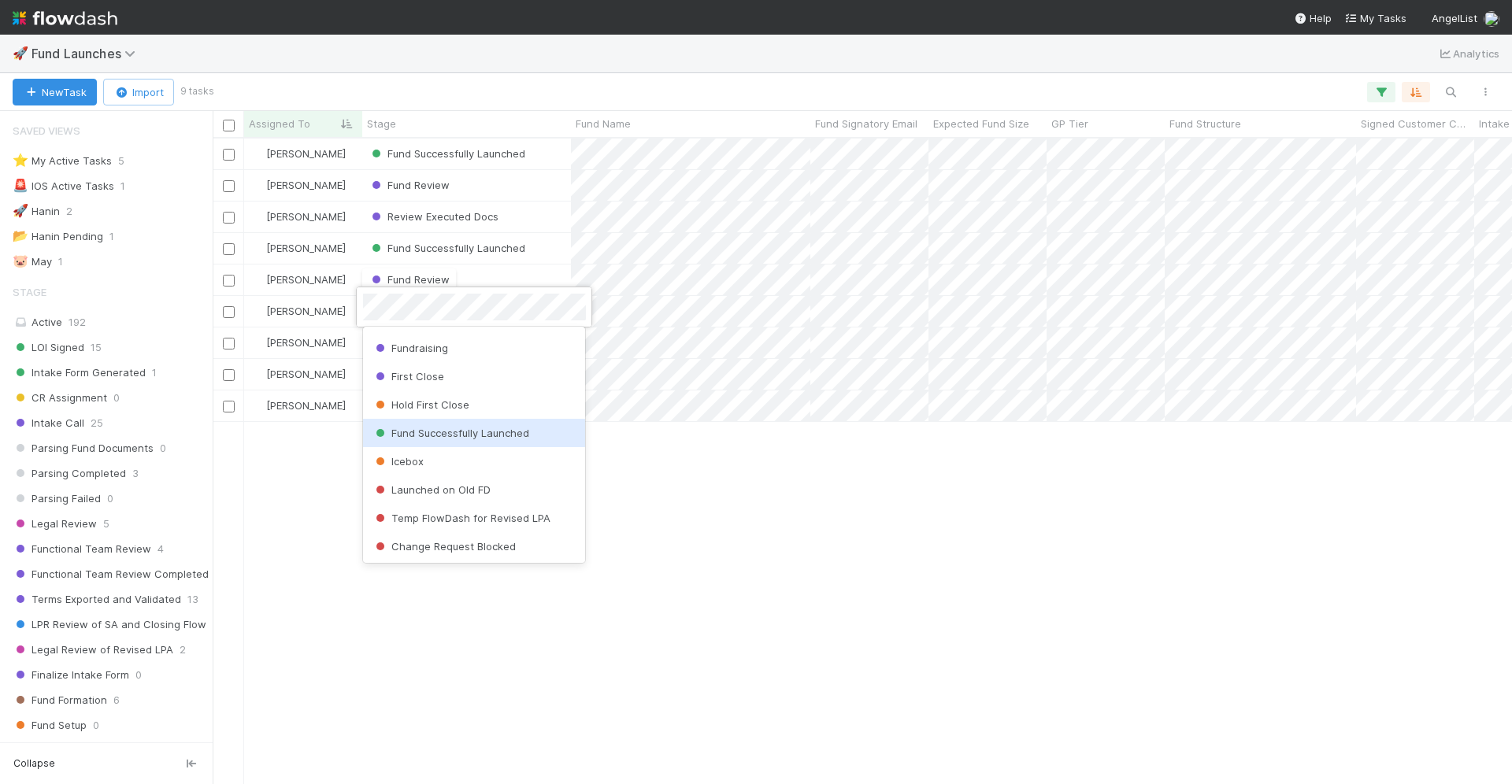
click at [445, 424] on div "Fund Successfully Launched" at bounding box center [475, 433] width 223 height 29
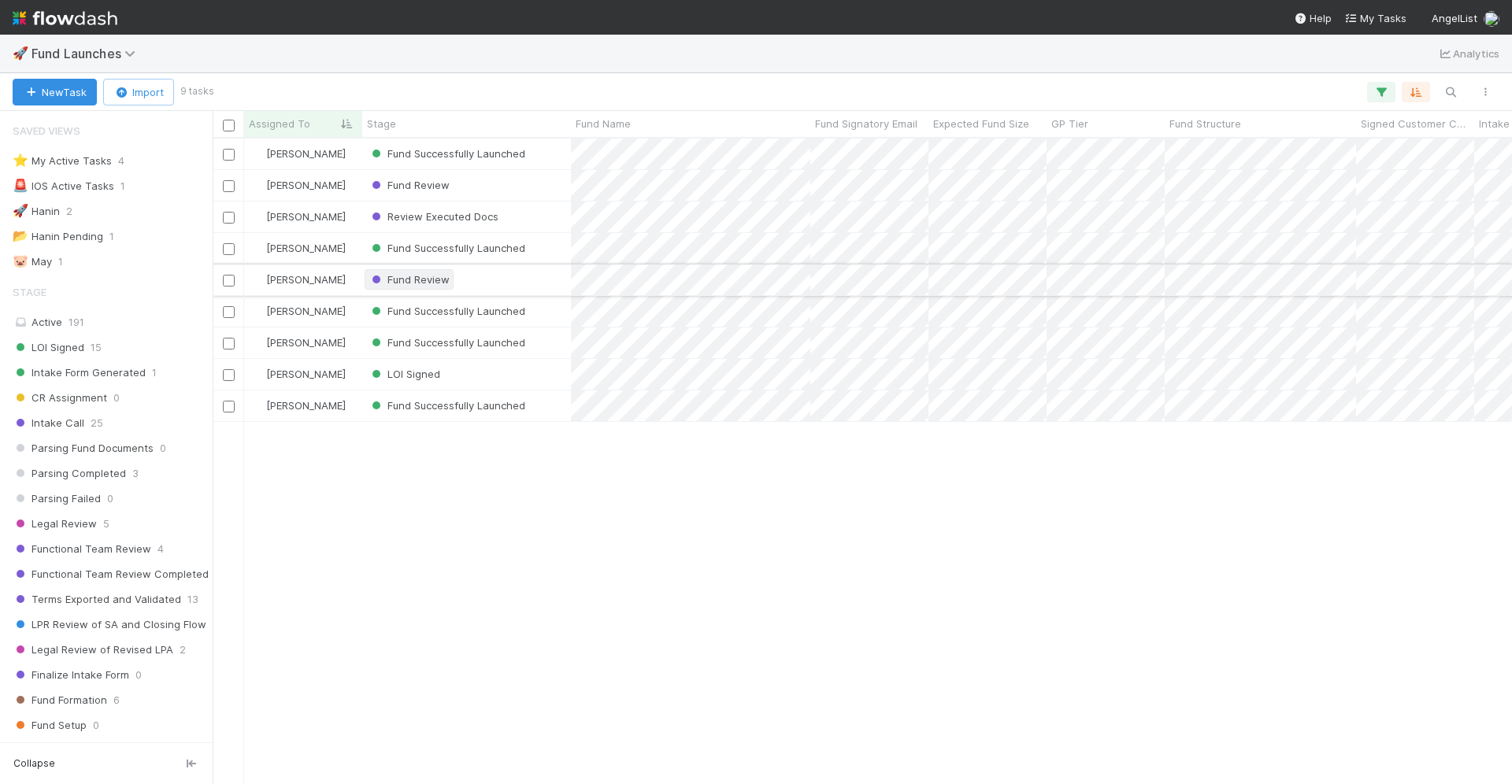
click at [432, 278] on span "Fund Review" at bounding box center [409, 280] width 81 height 13
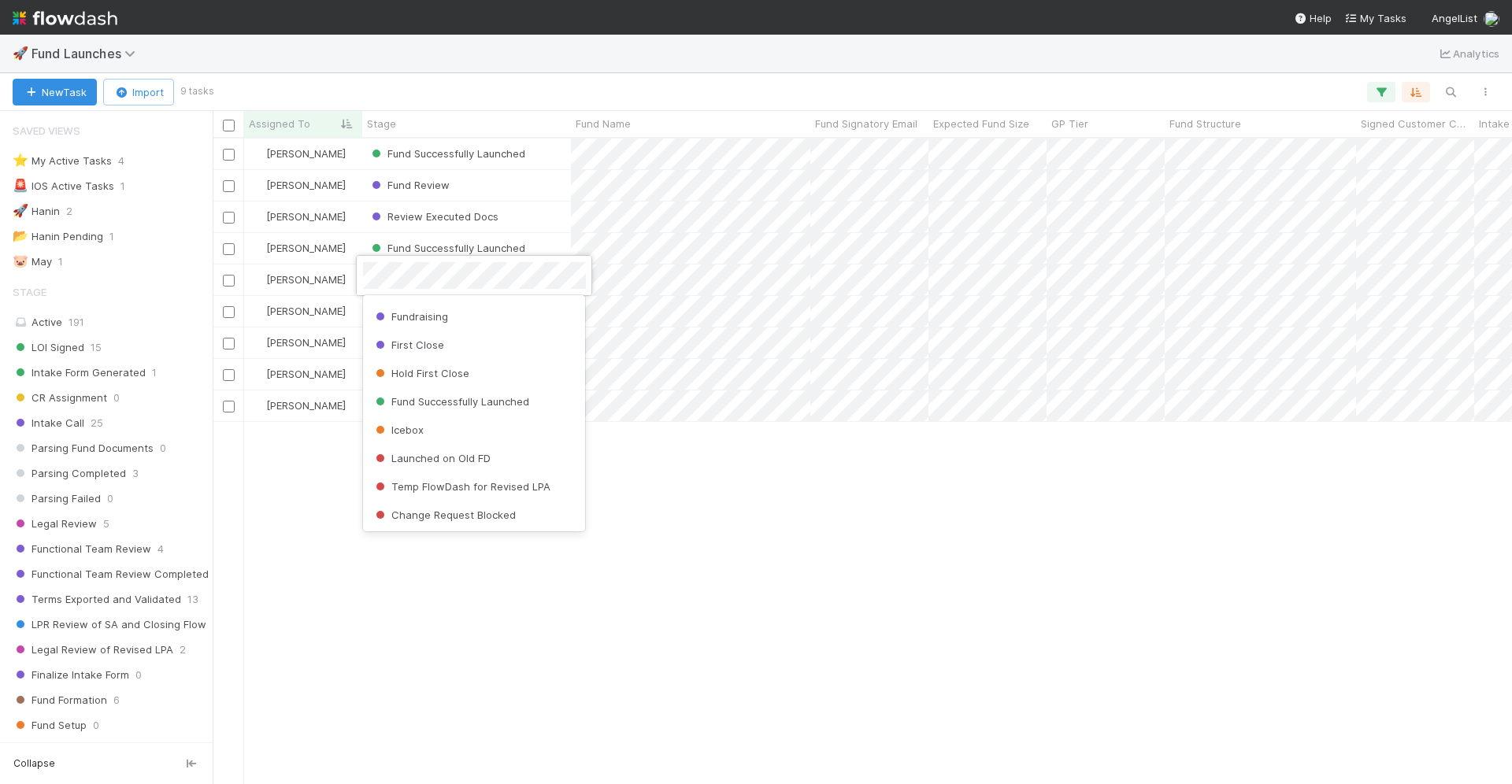
scroll to position [673, 0]
click at [451, 407] on span "Fund Successfully Launched" at bounding box center [451, 405] width 157 height 13
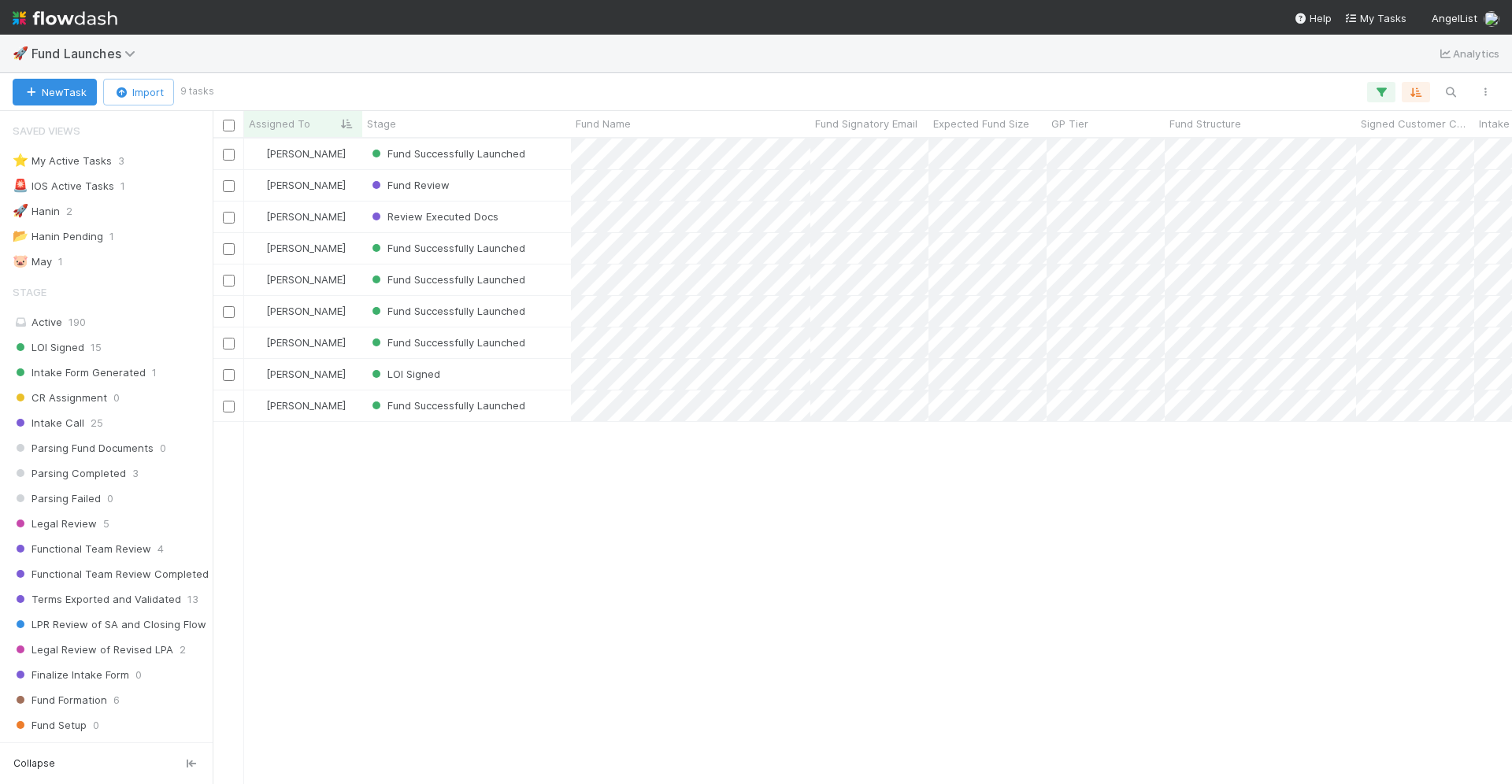
click at [436, 185] on span "Fund Review" at bounding box center [409, 185] width 81 height 13
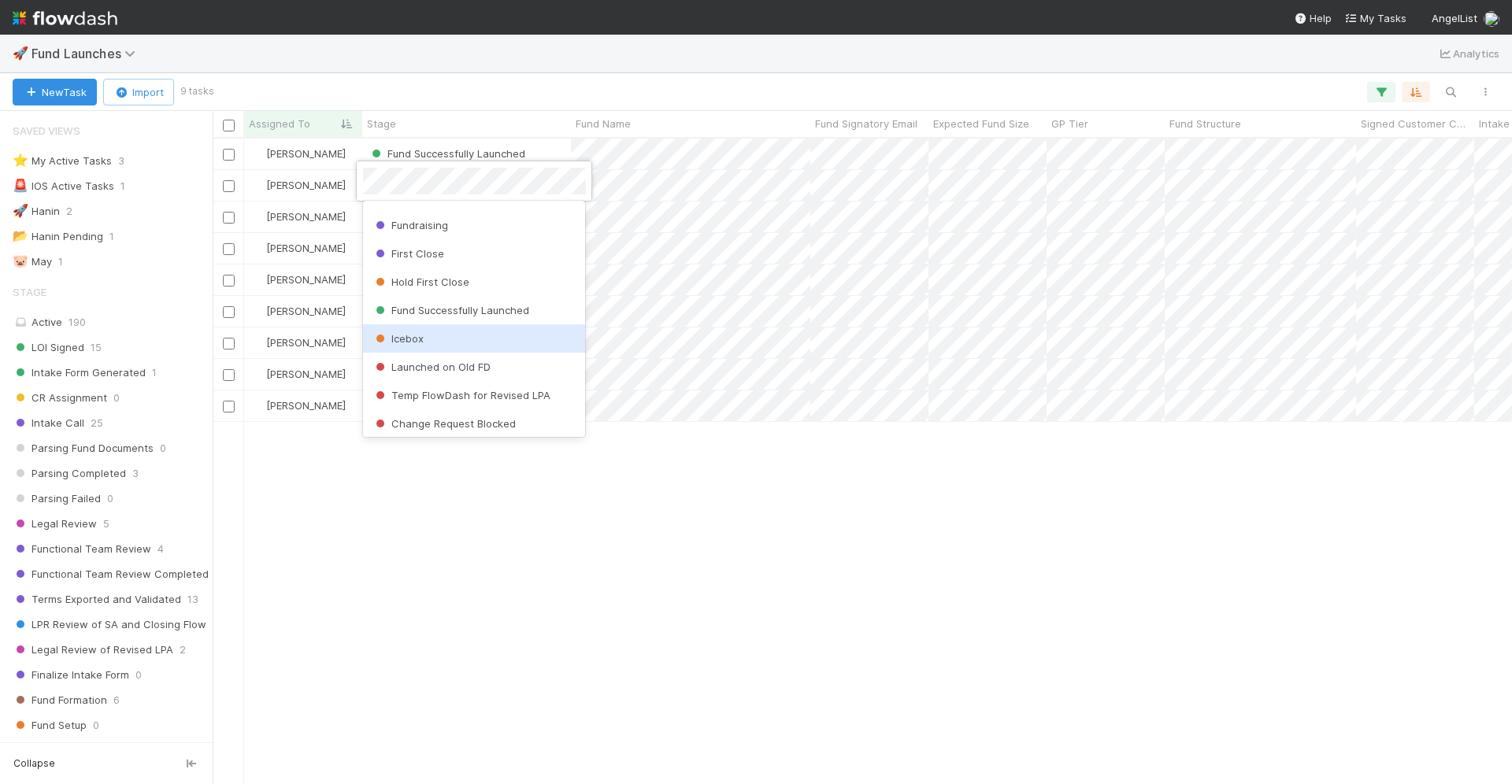
click at [472, 339] on div "Icebox" at bounding box center [475, 338] width 223 height 29
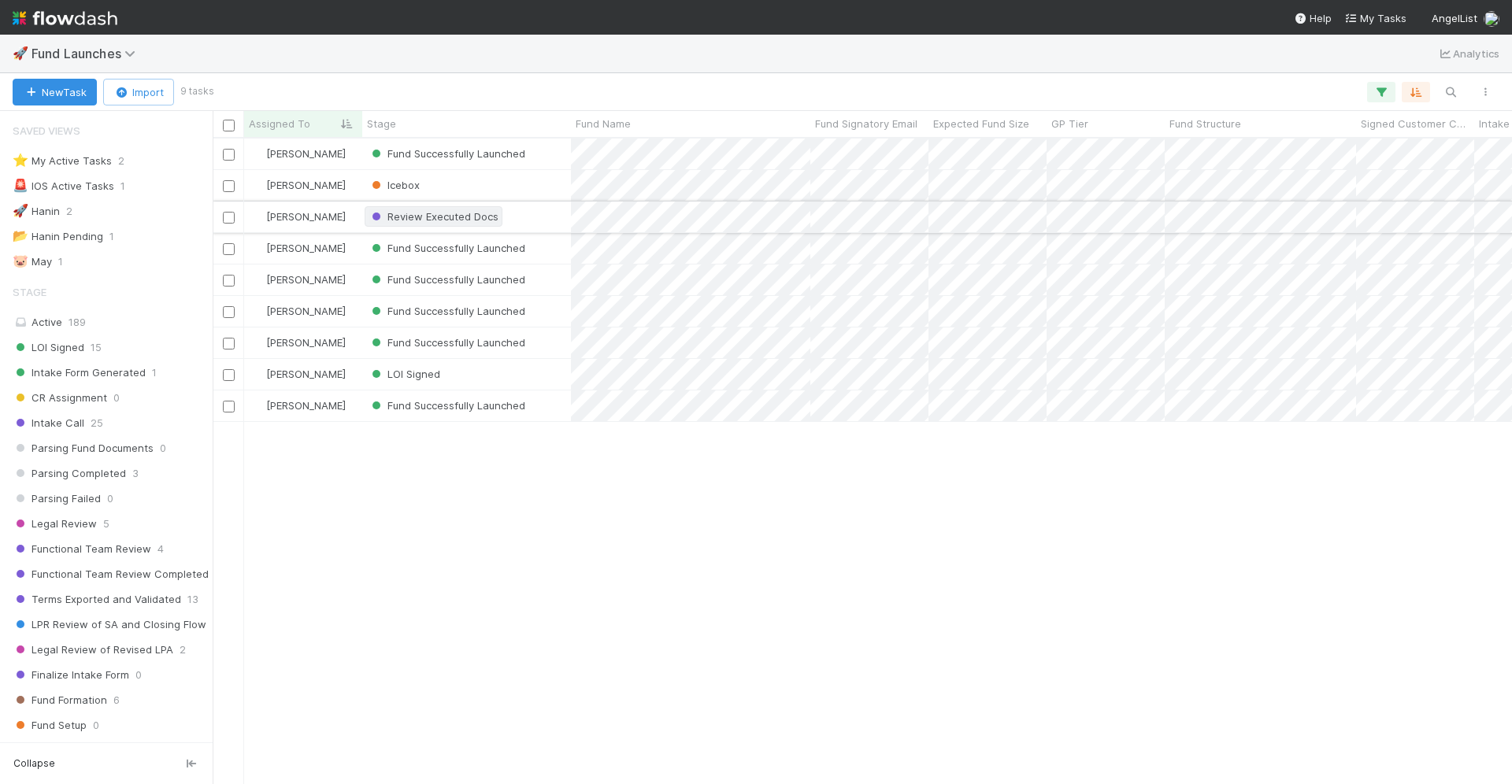
click at [446, 213] on span "Review Executed Docs" at bounding box center [434, 216] width 130 height 13
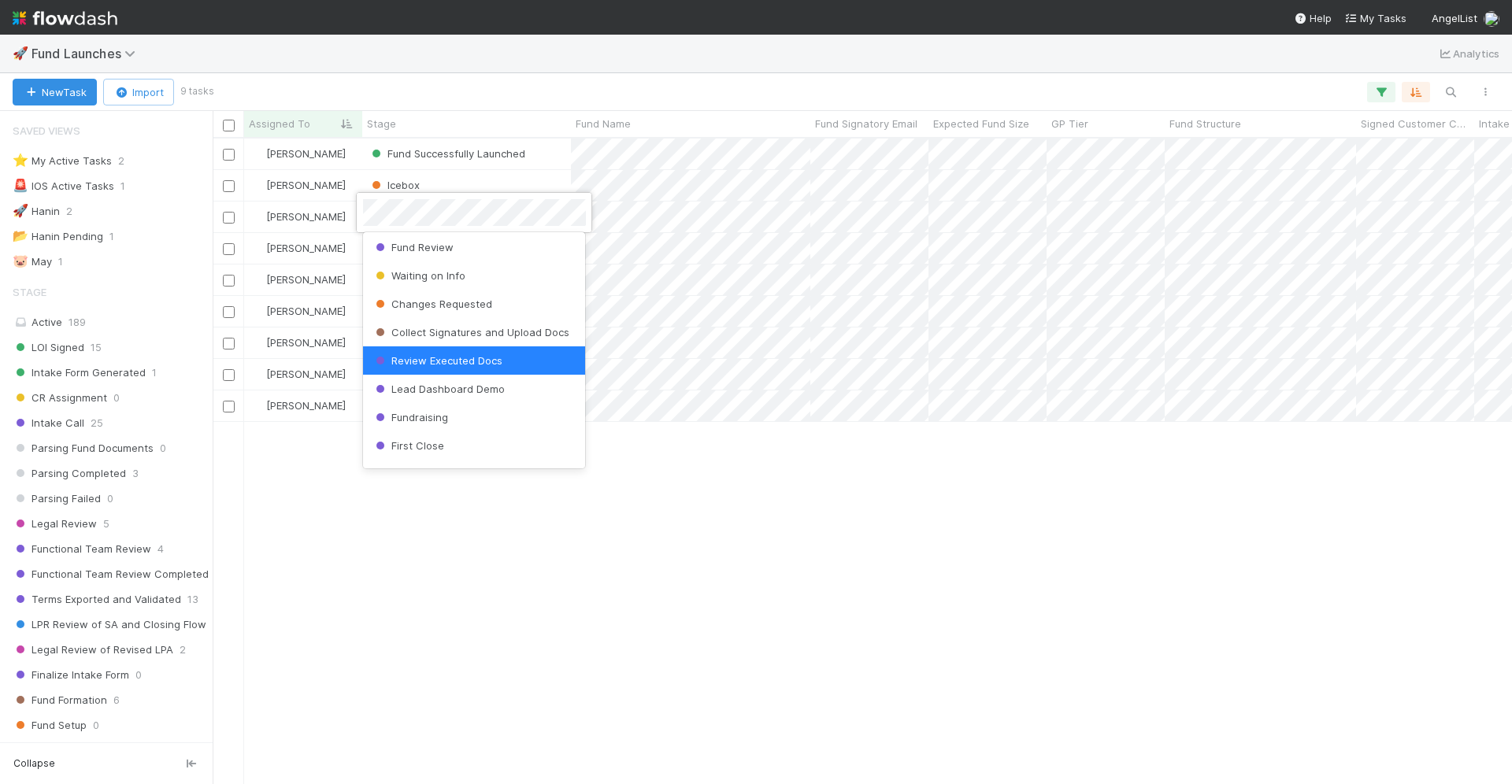
scroll to position [547, 0]
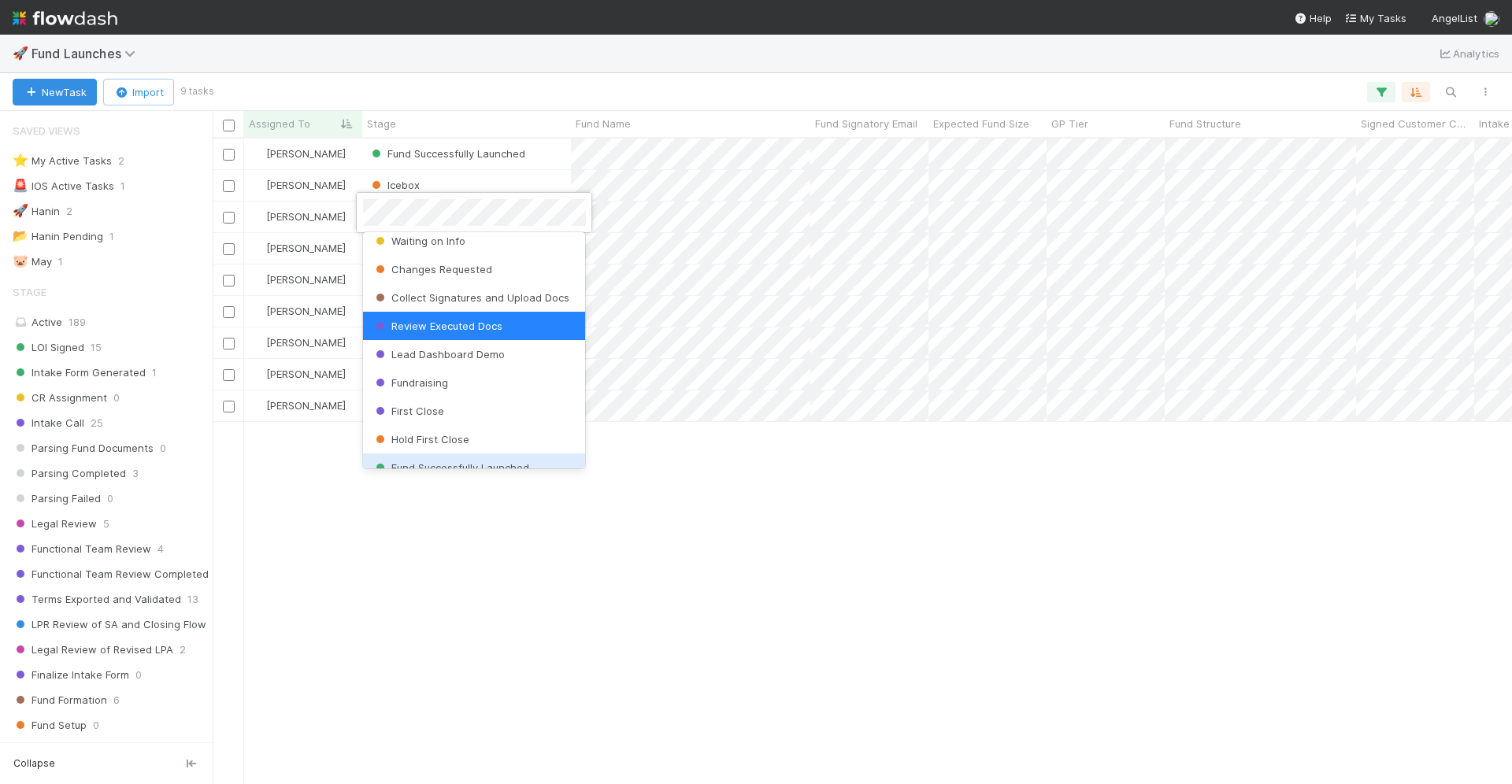
click at [484, 555] on div at bounding box center [756, 392] width 1512 height 784
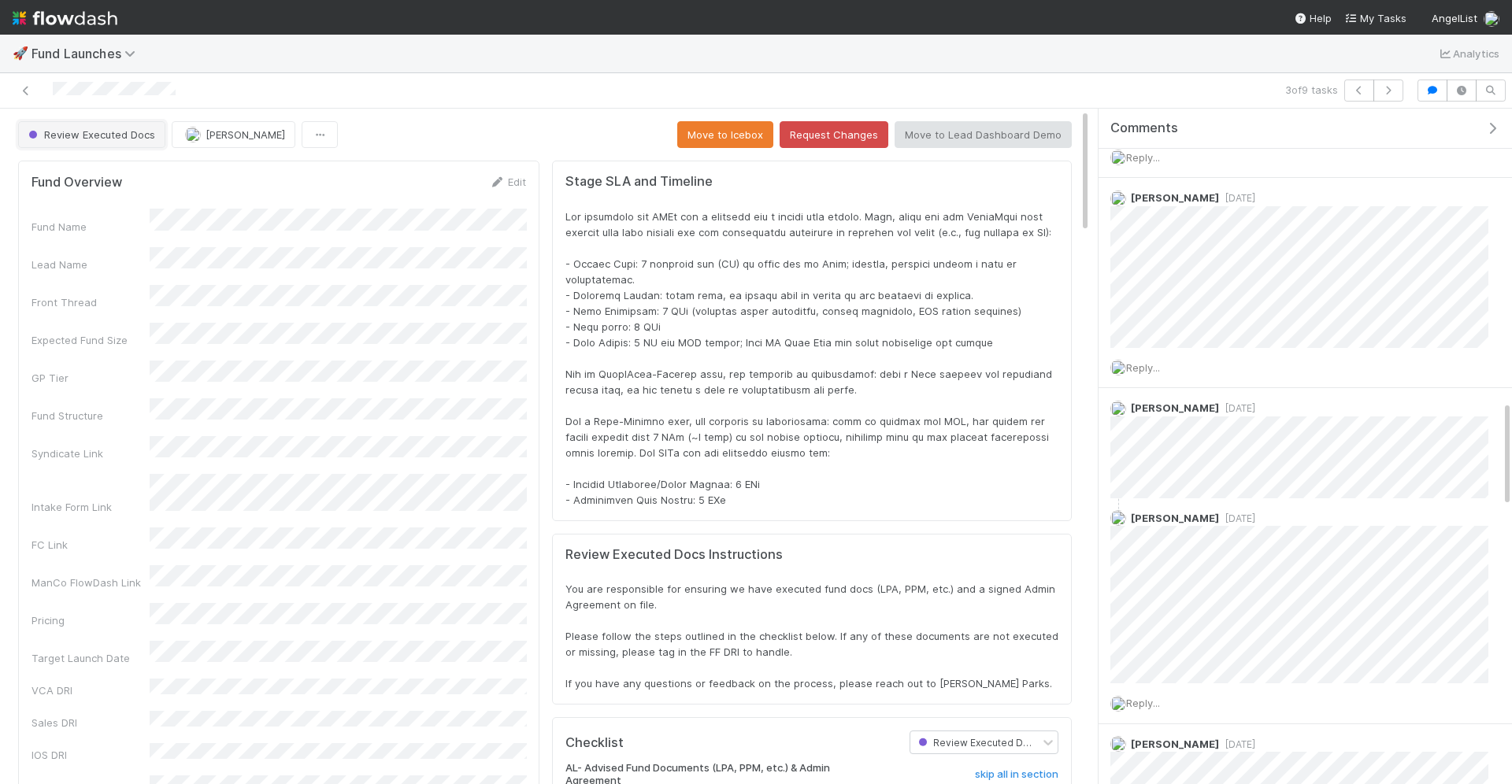
click at [131, 137] on span "Review Executed Docs" at bounding box center [90, 135] width 130 height 13
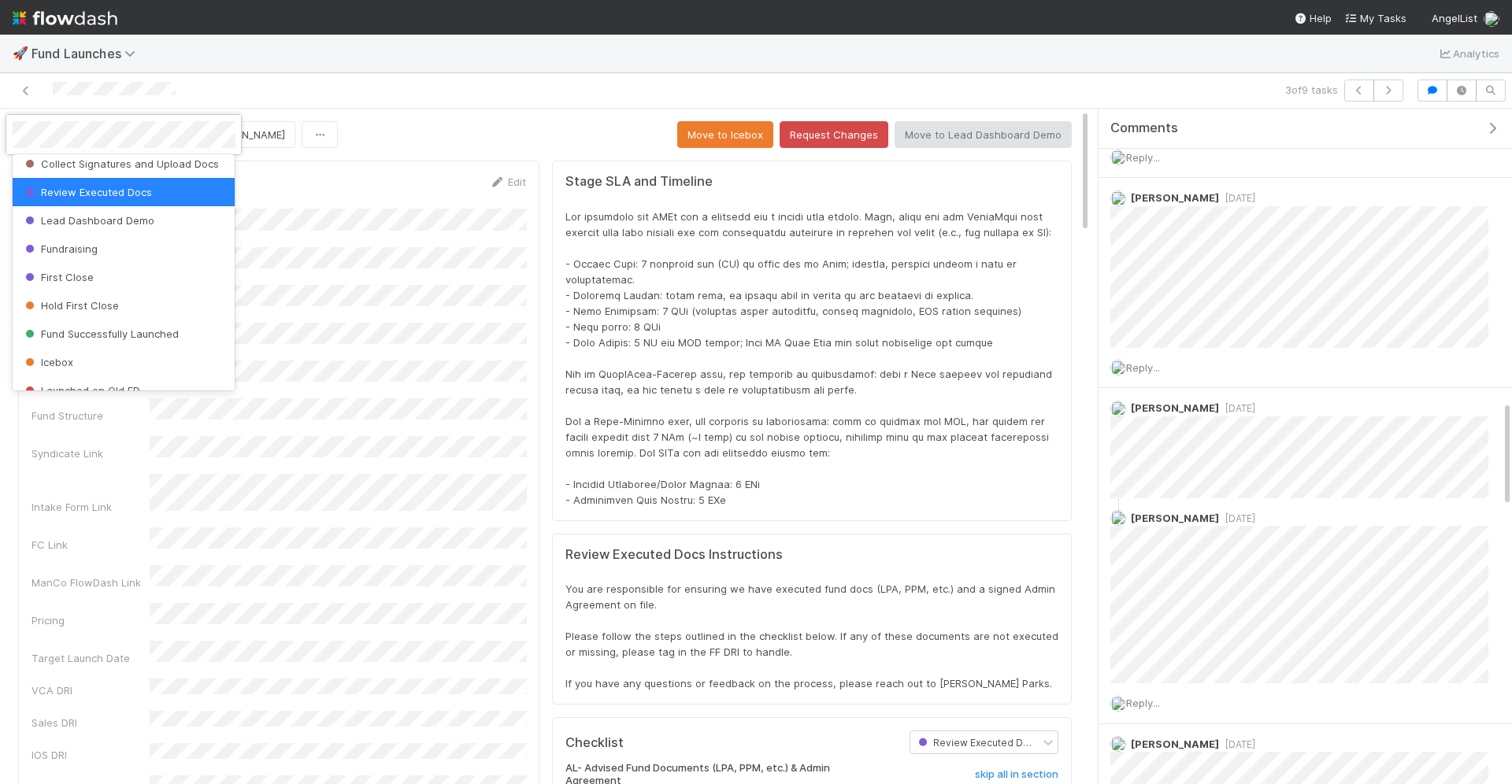
scroll to position [610, 0]
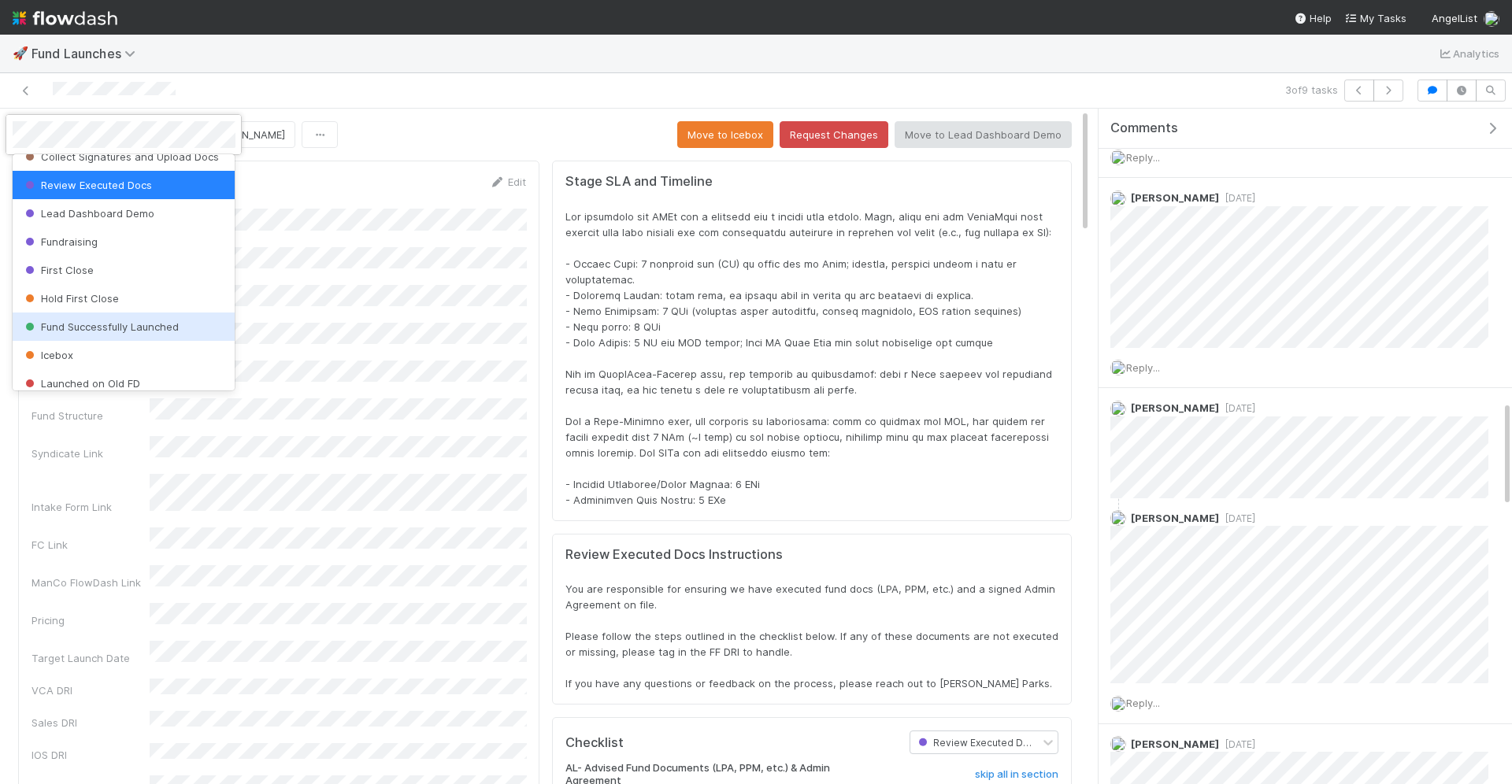
click at [164, 320] on span "Fund Successfully Launched" at bounding box center [100, 327] width 157 height 13
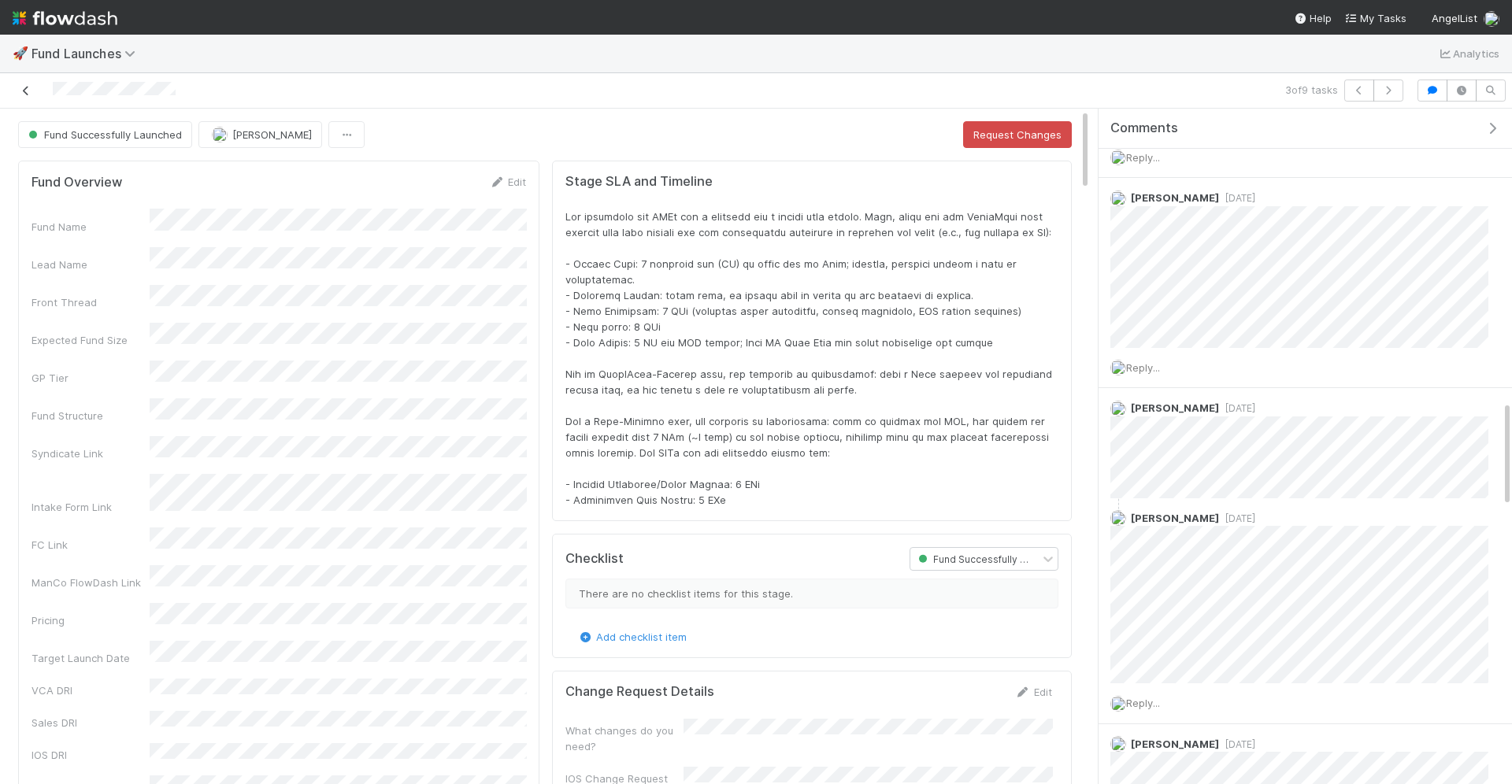
click at [26, 92] on icon at bounding box center [25, 90] width 16 height 10
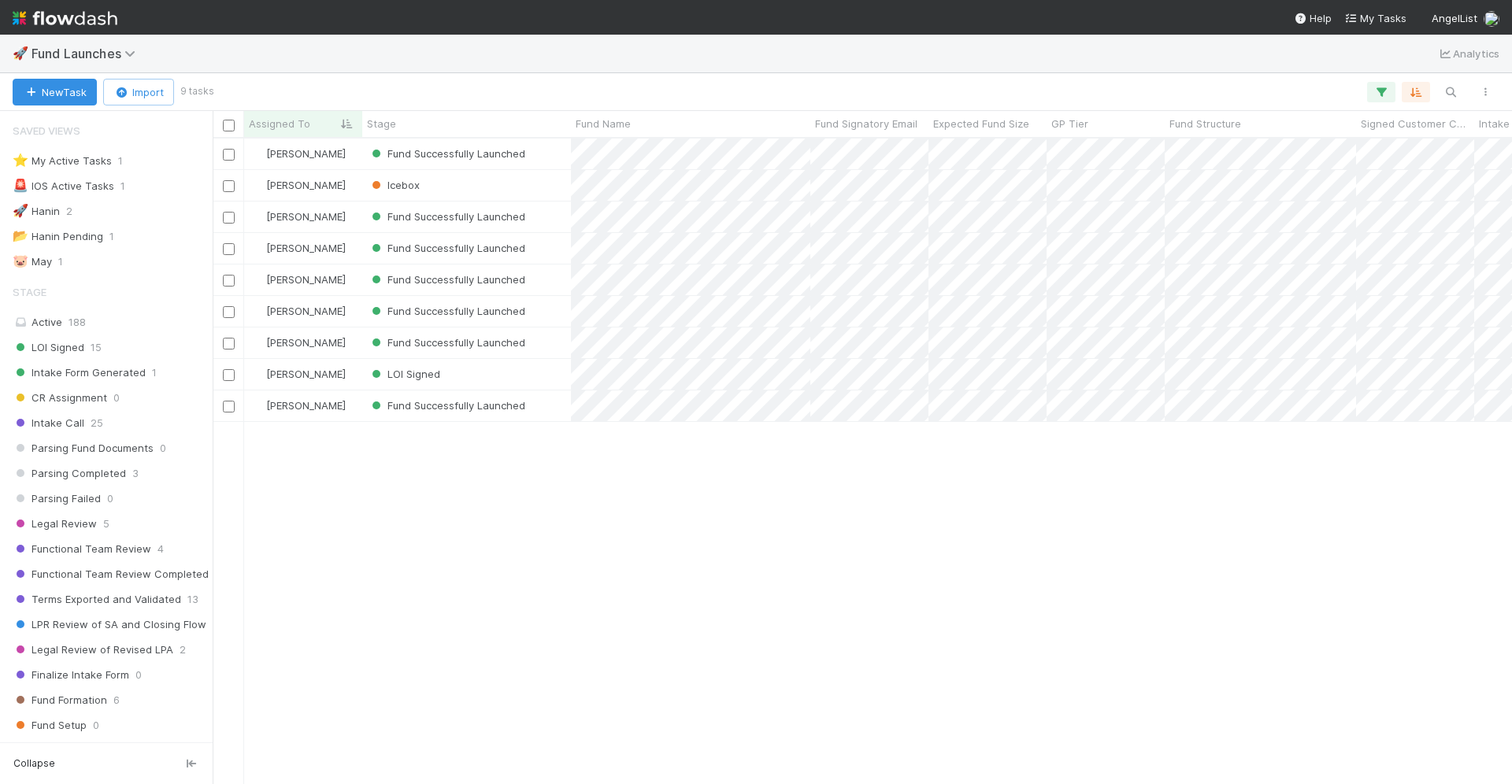
scroll to position [1, 1]
